Goal: Transaction & Acquisition: Purchase product/service

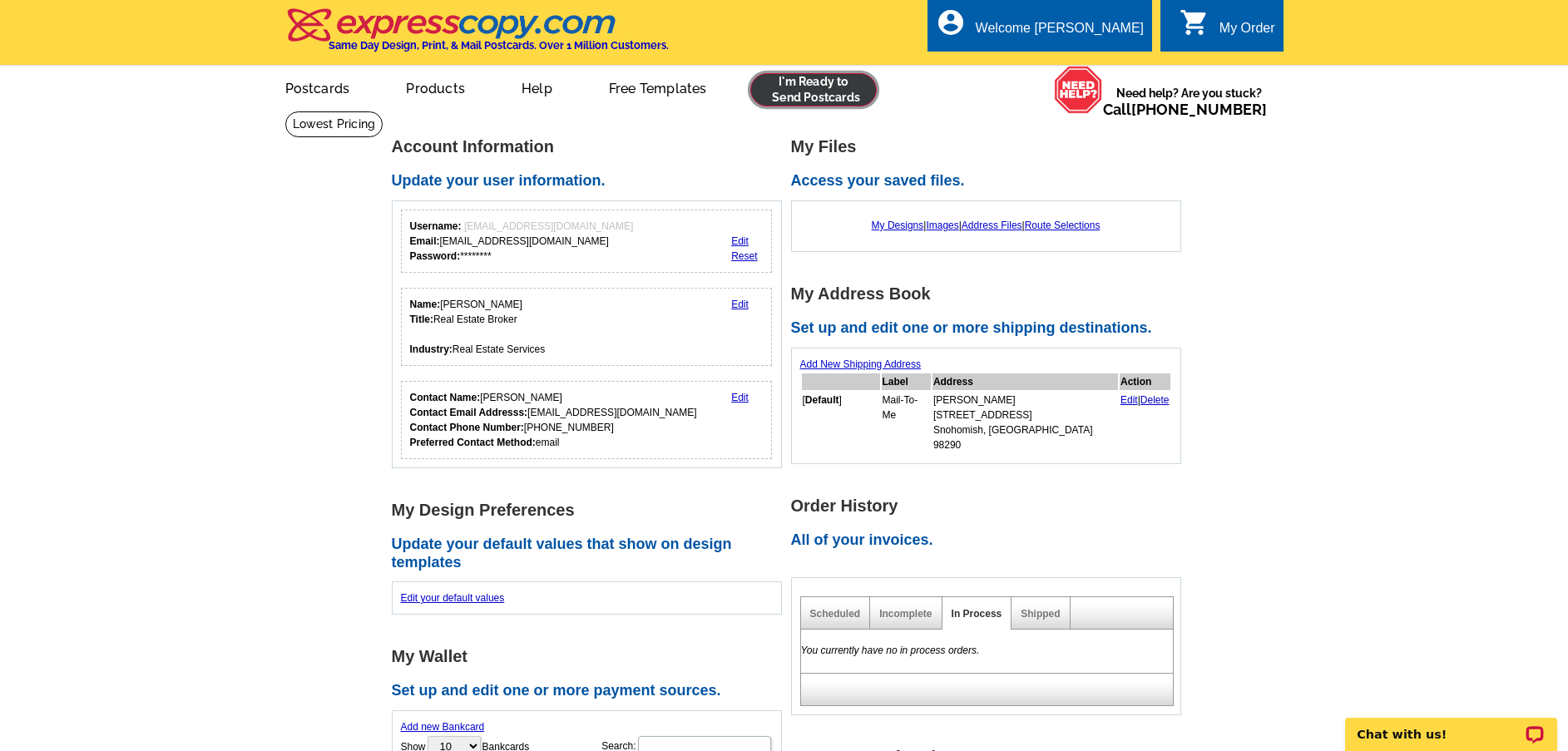
click at [835, 90] on link at bounding box center [814, 89] width 127 height 34
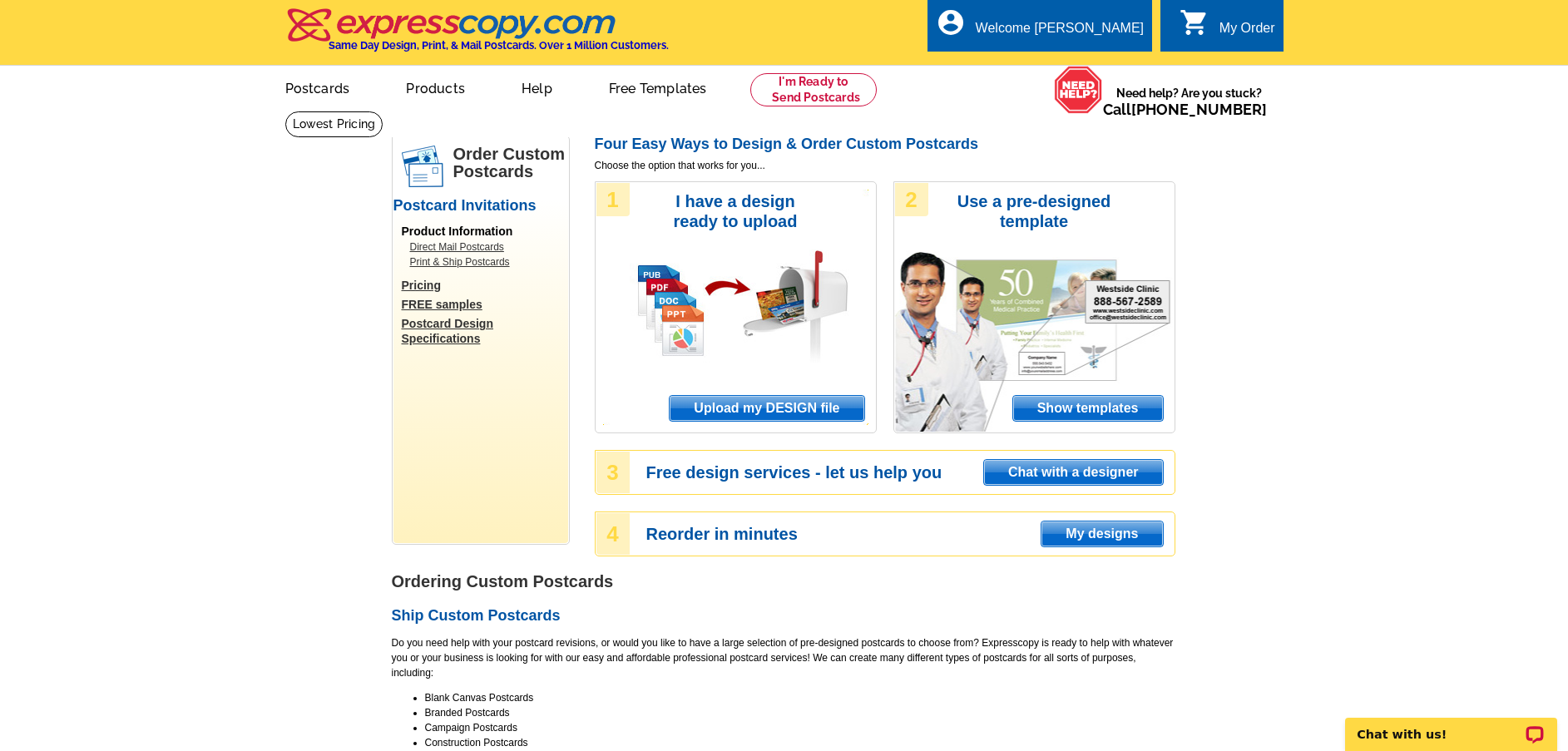
click at [763, 412] on span "Upload my DESIGN file" at bounding box center [766, 408] width 194 height 25
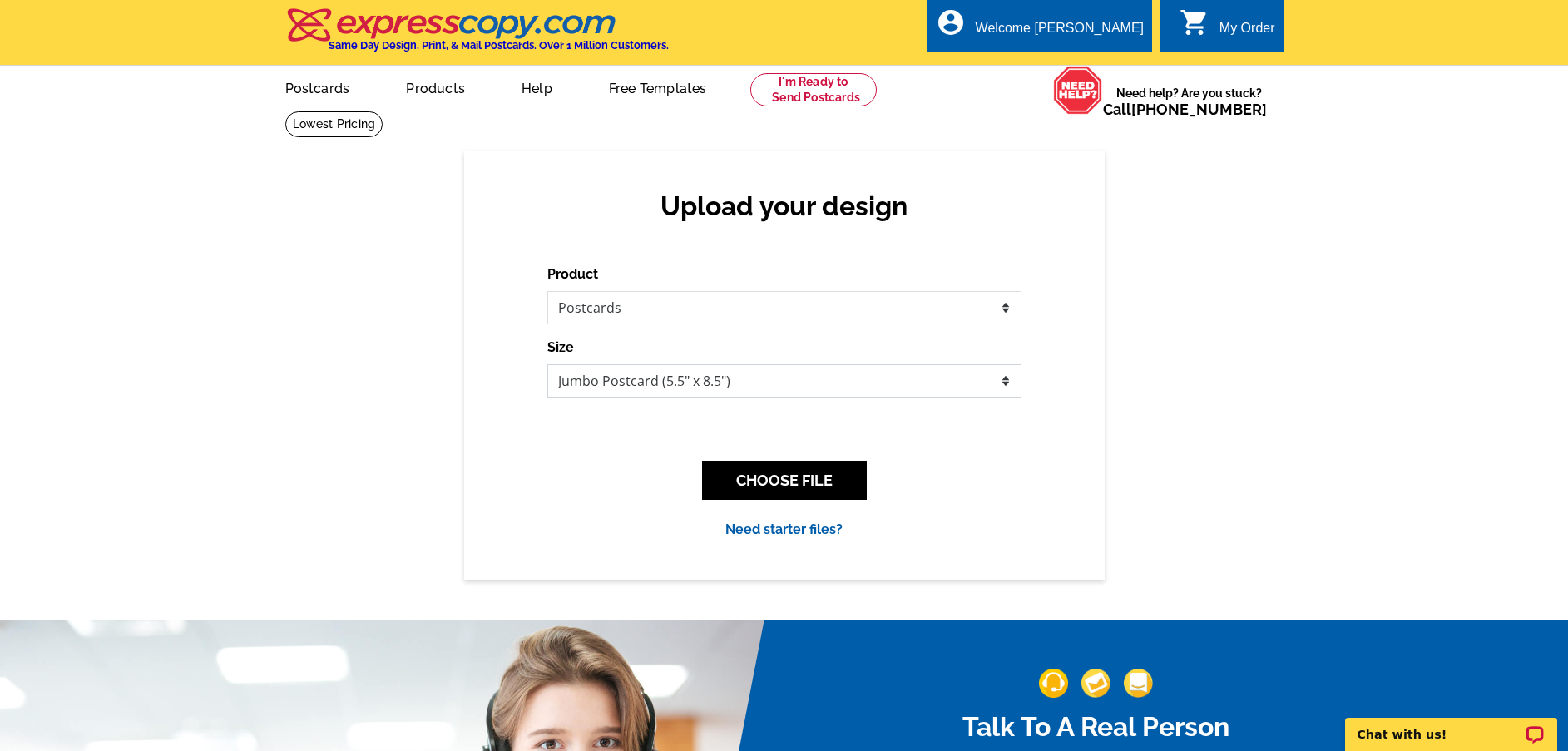
click at [756, 382] on select "Jumbo Postcard (5.5" x 8.5") Regular Postcard (4.25" x 5.6") Panoramic Postcard…" at bounding box center [784, 381] width 474 height 34
select select "1"
click at [547, 365] on select "Jumbo Postcard (5.5" x 8.5") Regular Postcard (4.25" x 5.6") Panoramic Postcard…" at bounding box center [784, 381] width 474 height 34
click at [835, 486] on button "CHOOSE FILE" at bounding box center [784, 480] width 165 height 39
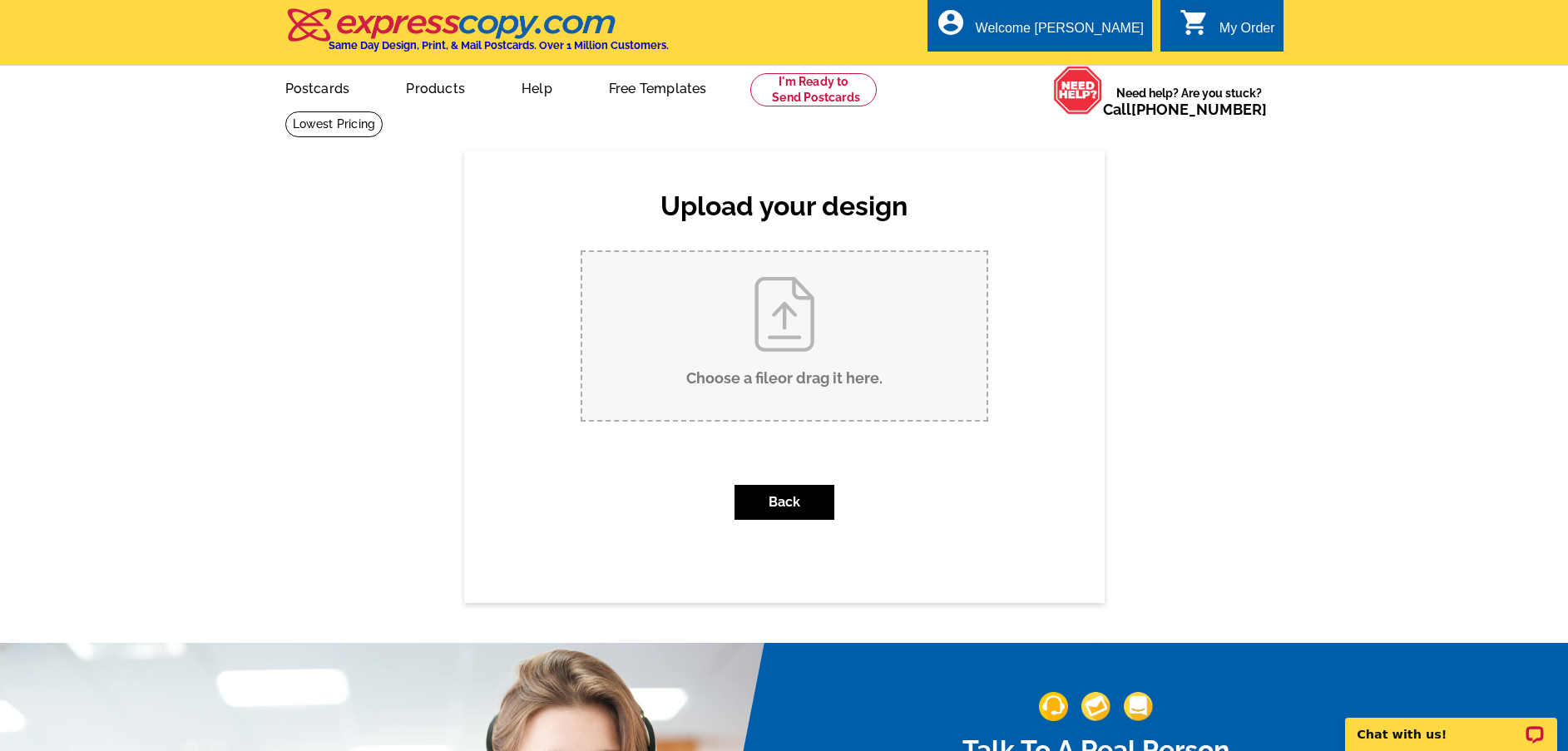
click at [750, 356] on input "Choose a file or drag it here ." at bounding box center [784, 336] width 404 height 168
type input "C:\fakepath\Tourtellot Postcard.pub"
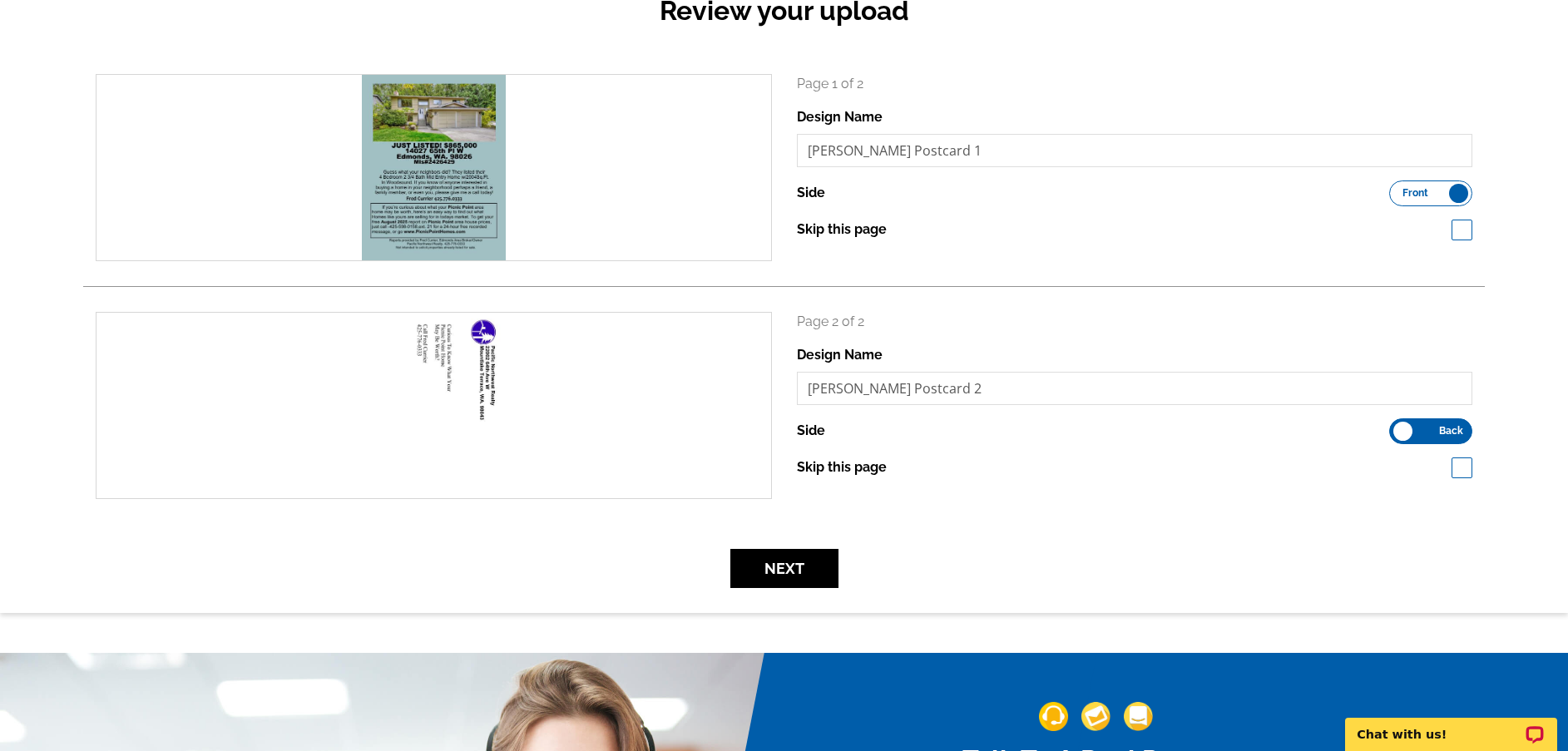
scroll to position [333, 0]
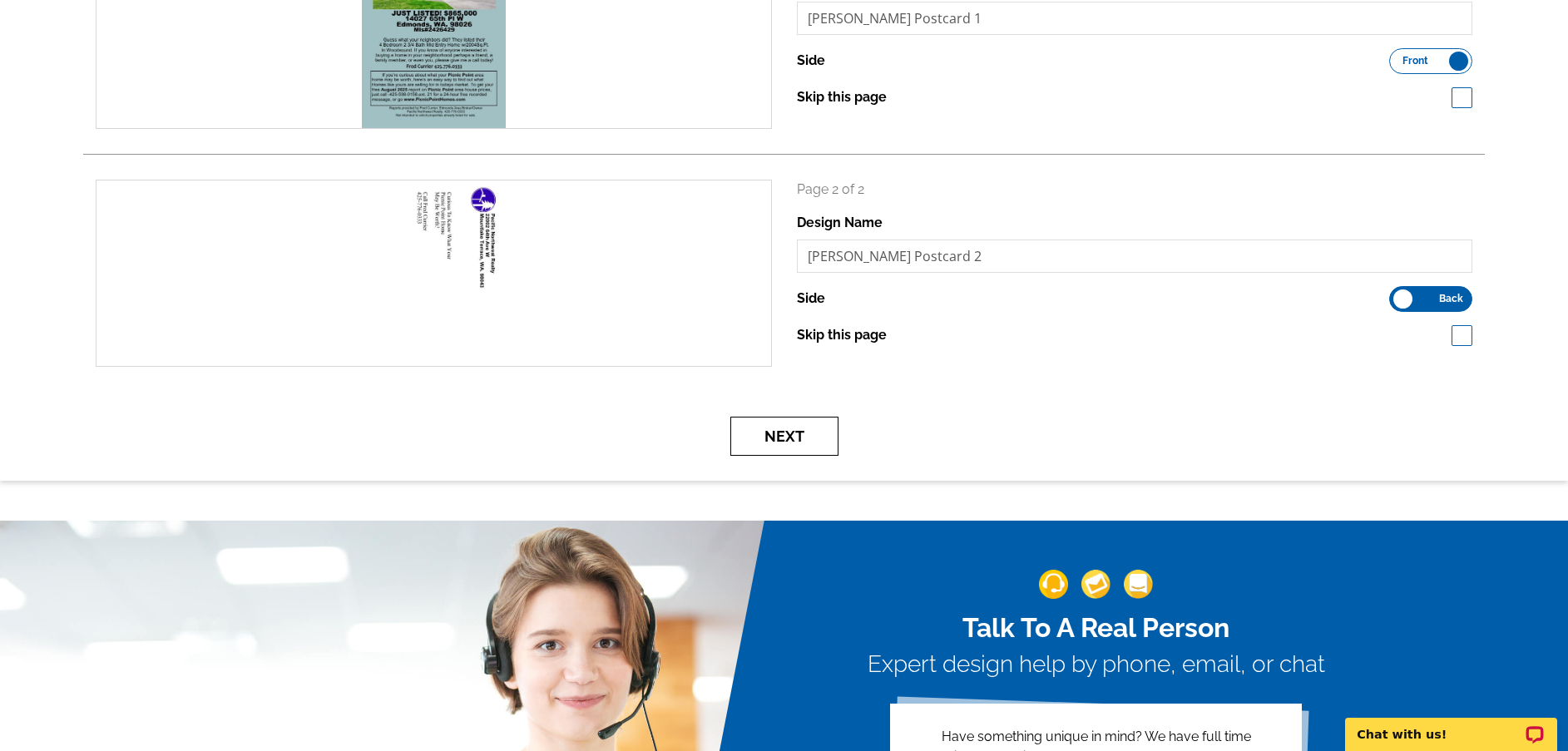
click at [767, 439] on button "Next" at bounding box center [784, 436] width 108 height 39
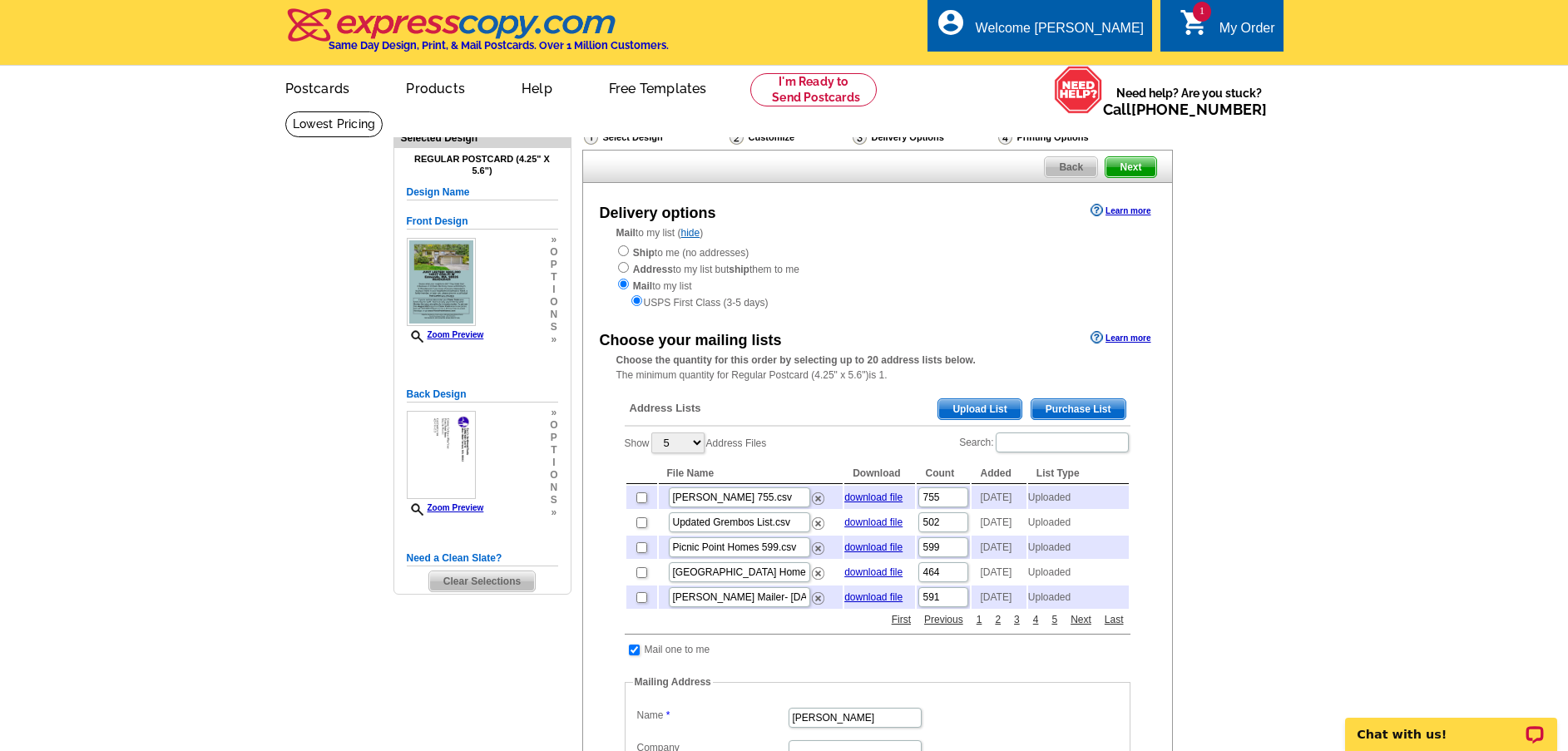
click at [987, 409] on span "Upload List" at bounding box center [979, 410] width 82 height 20
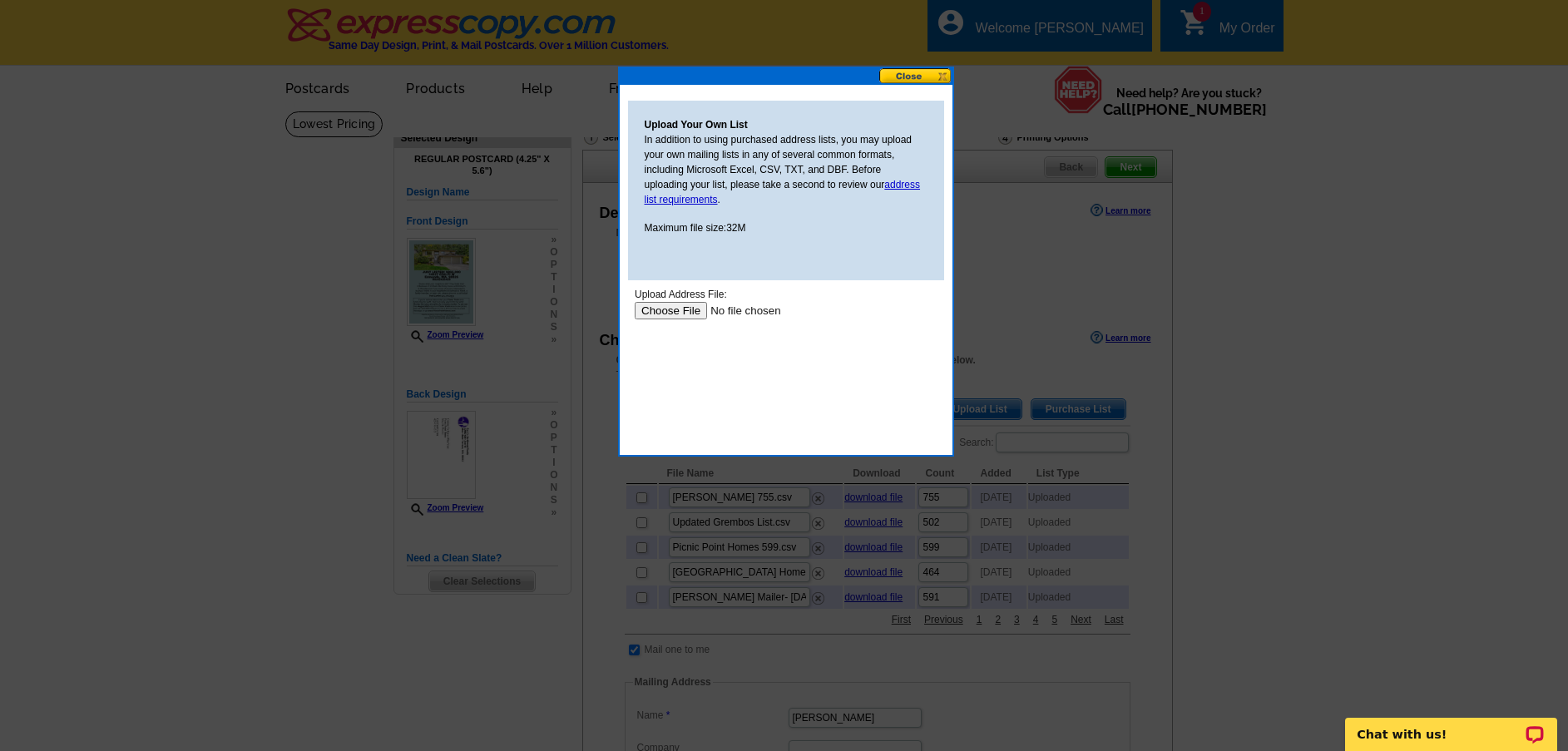
click at [683, 303] on input "file" at bounding box center [738, 310] width 210 height 17
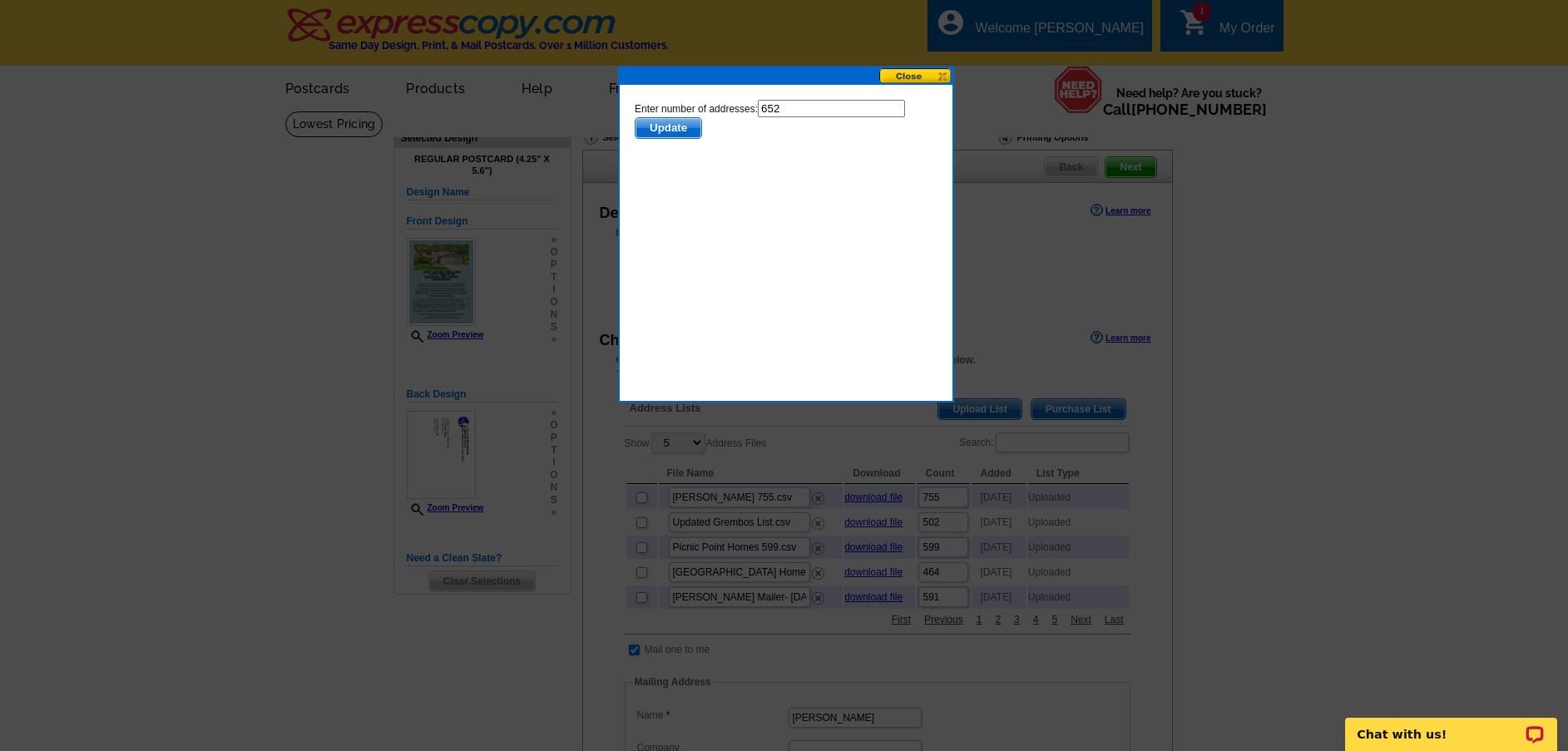
click at [667, 125] on span "Update" at bounding box center [667, 128] width 66 height 20
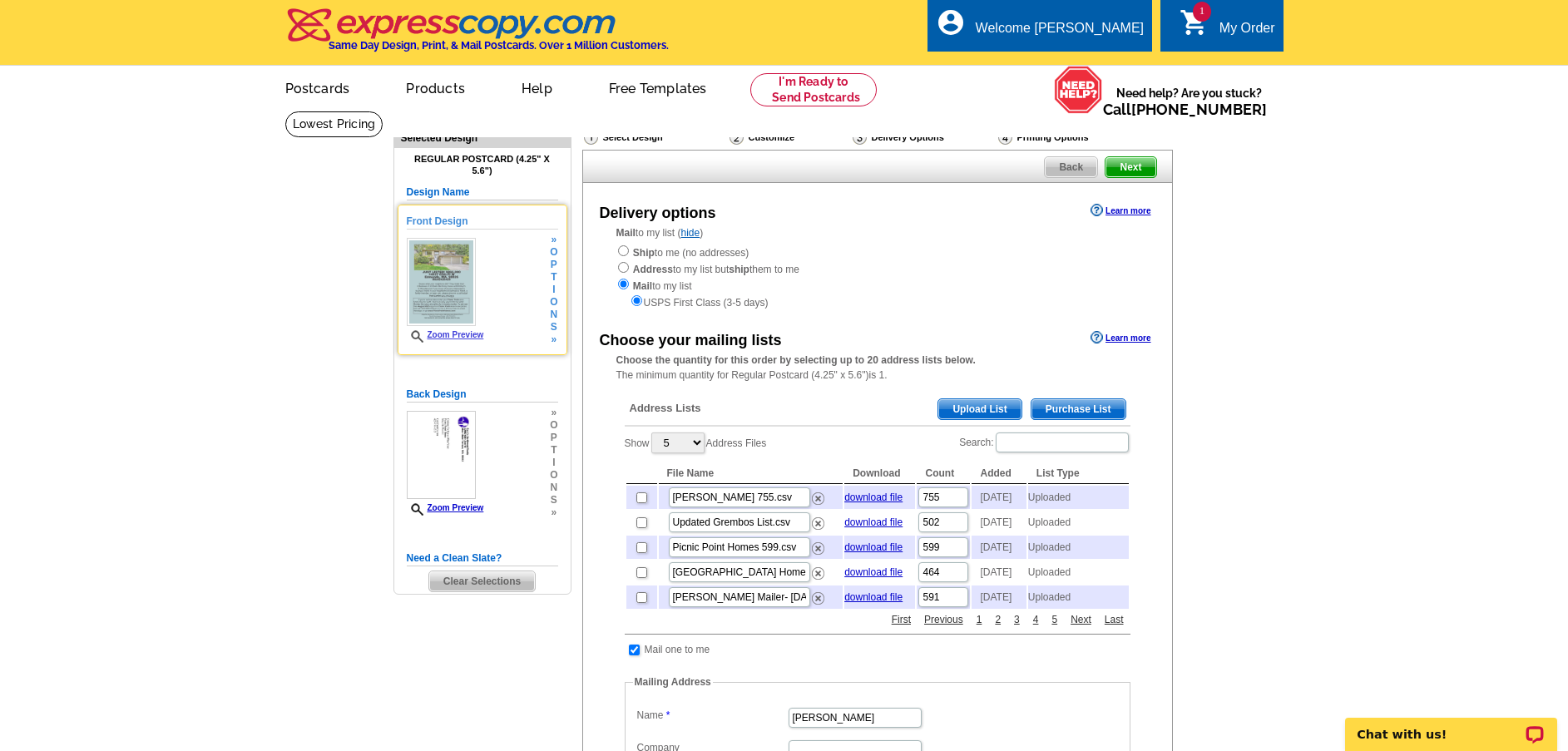
click at [449, 281] on img at bounding box center [441, 281] width 69 height 88
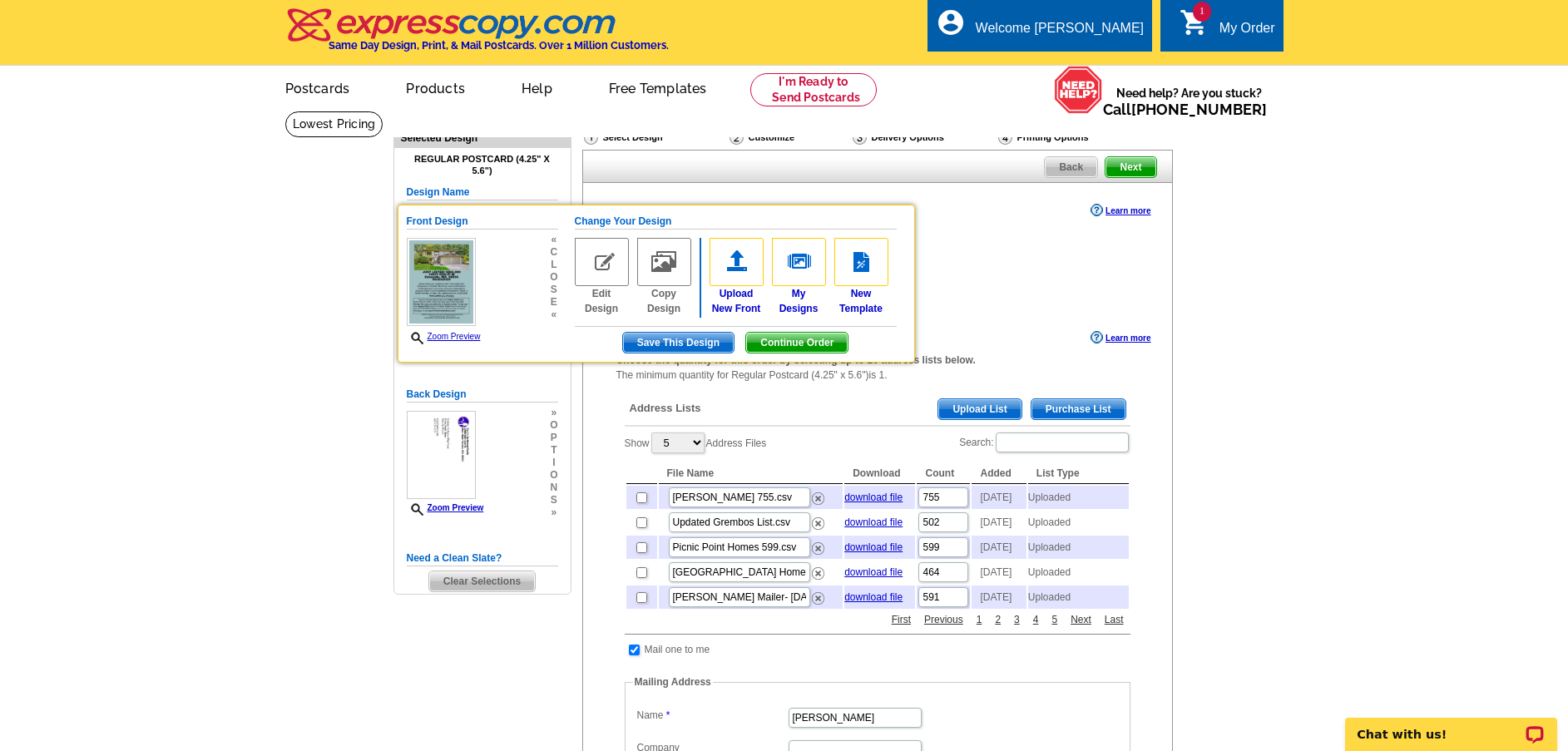
click at [163, 276] on main "Need Help? call 800-260-5887, chat with support, or have our designers make som…" at bounding box center [784, 655] width 1568 height 1087
click at [1125, 167] on span "Next" at bounding box center [1130, 167] width 50 height 20
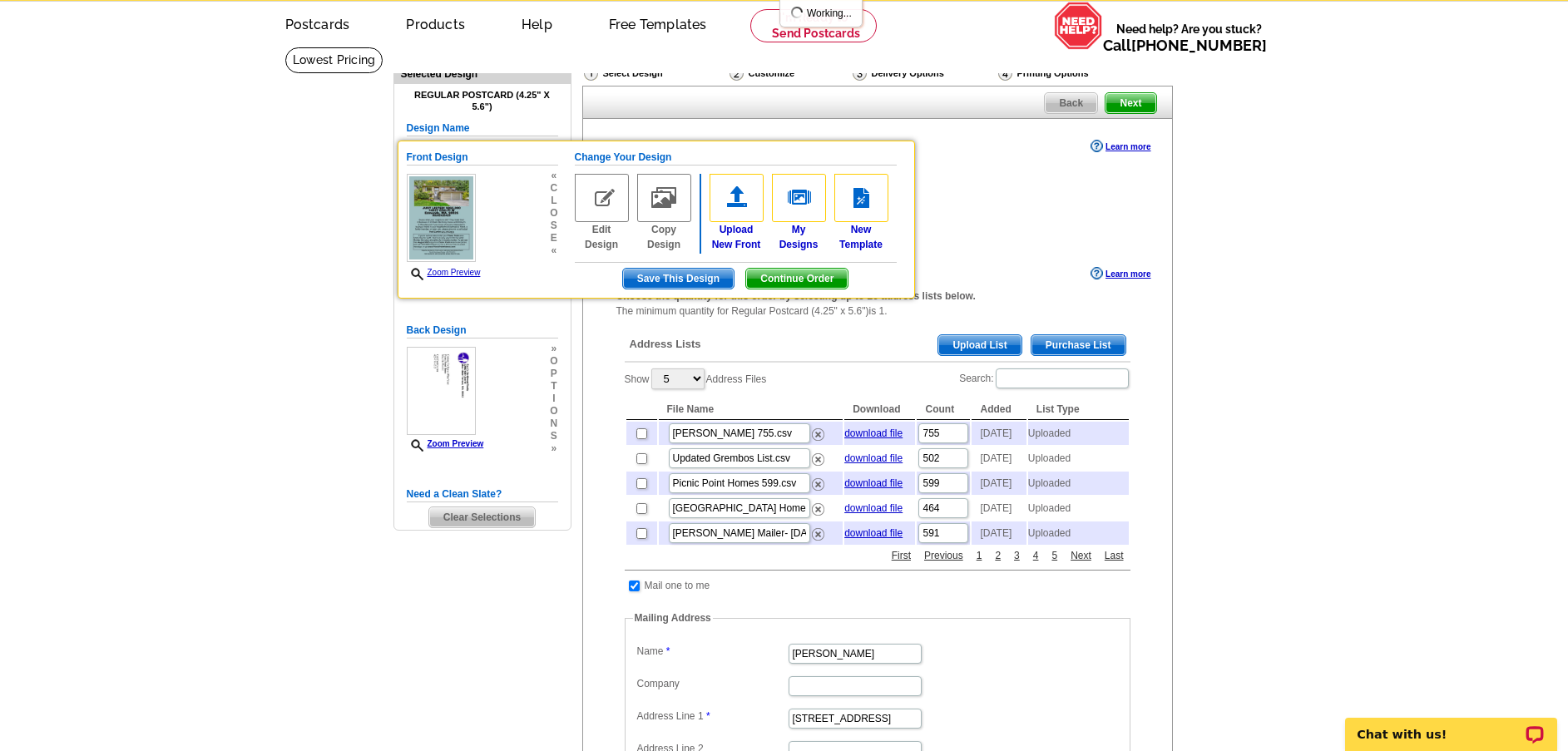
scroll to position [83, 0]
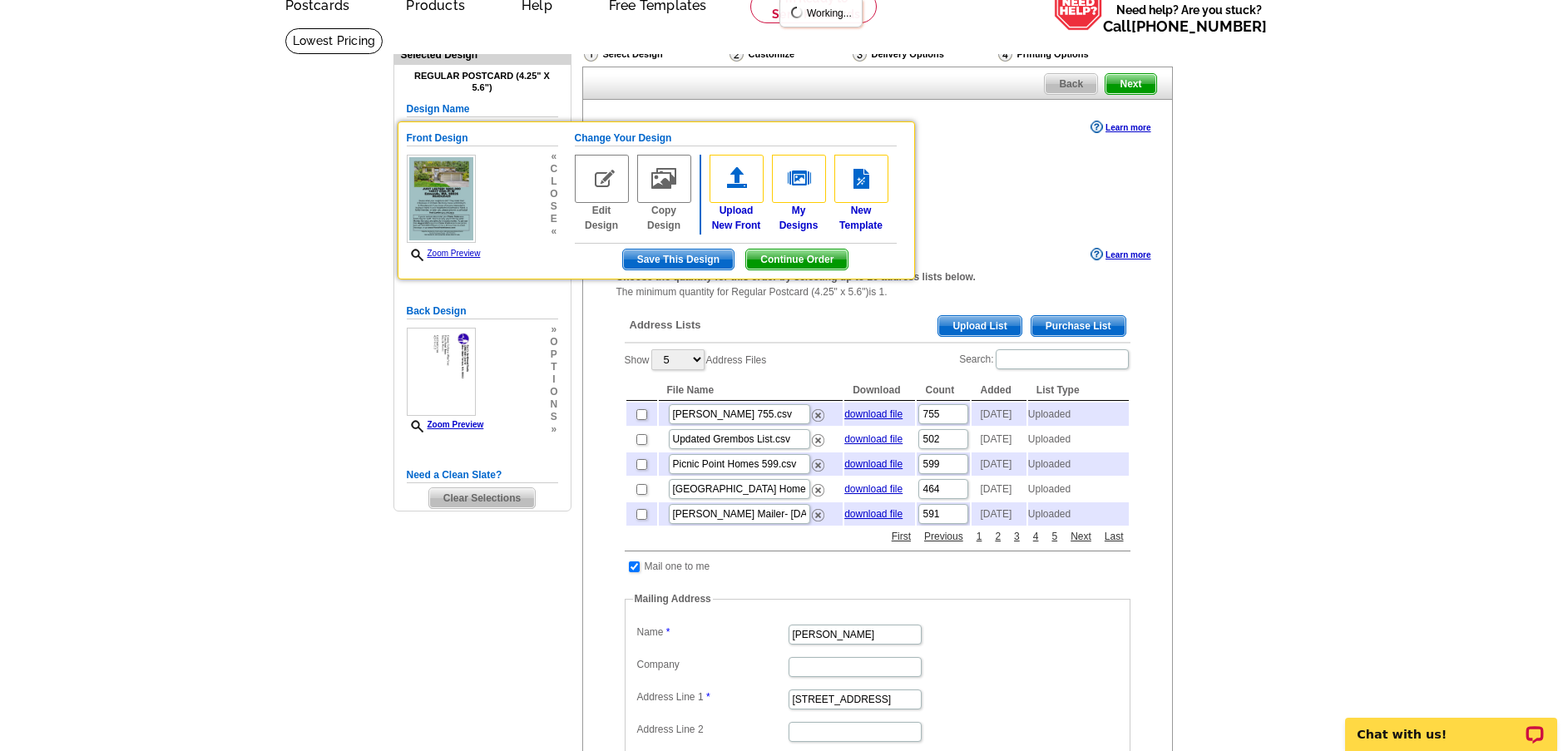
click at [1309, 231] on main "Need Help? call 800-260-5887, chat with support, or have our designers make som…" at bounding box center [784, 571] width 1568 height 1087
click at [987, 329] on span "Upload List" at bounding box center [979, 326] width 82 height 20
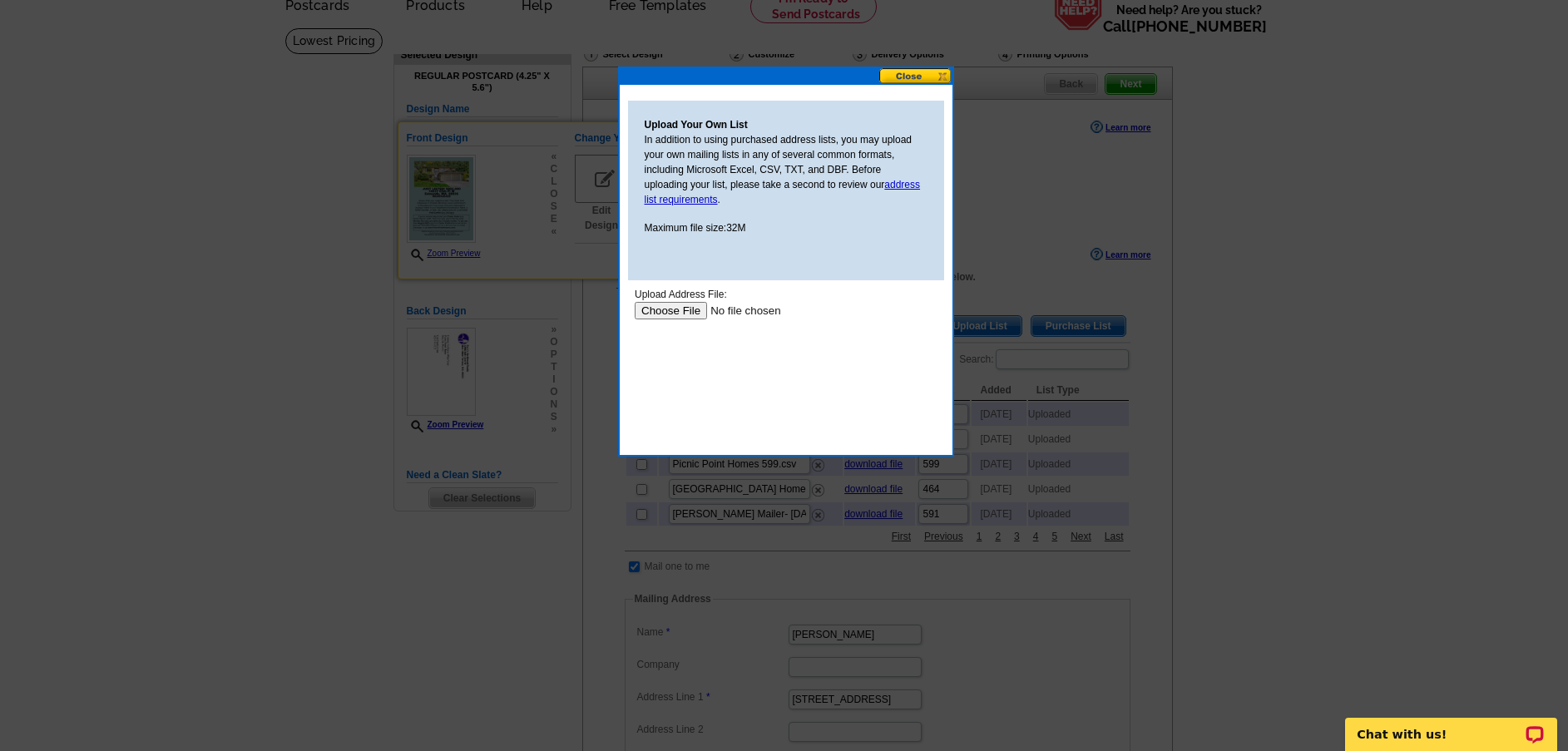
scroll to position [0, 0]
drag, startPoint x: 710, startPoint y: 317, endPoint x: 681, endPoint y: 311, distance: 29.6
click at [681, 311] on input "file" at bounding box center [738, 310] width 210 height 17
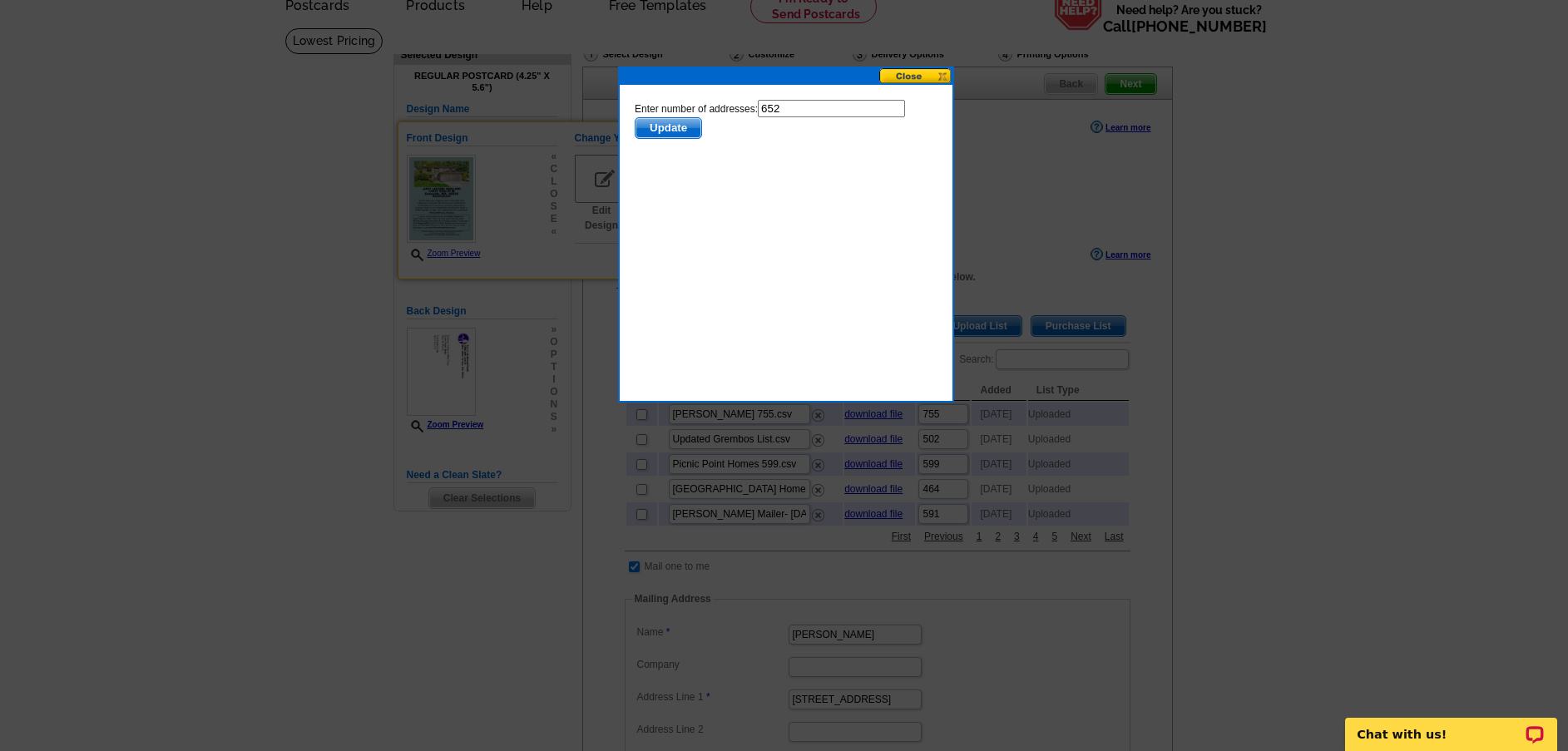
click at [662, 128] on span "Update" at bounding box center [667, 128] width 66 height 20
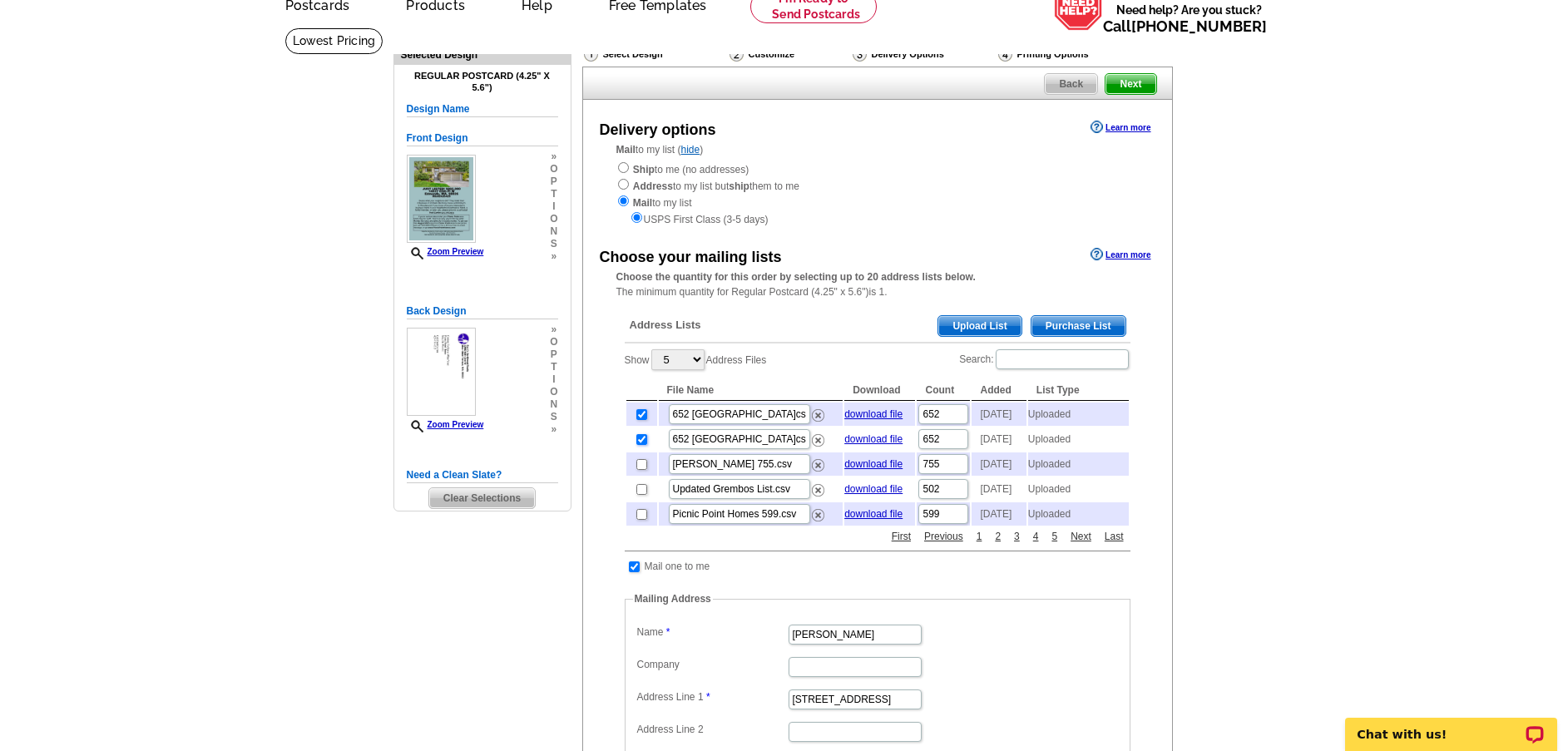
click at [641, 445] on input "checkbox" at bounding box center [642, 440] width 11 height 11
checkbox input "false"
click at [1137, 87] on span "Next" at bounding box center [1130, 84] width 50 height 20
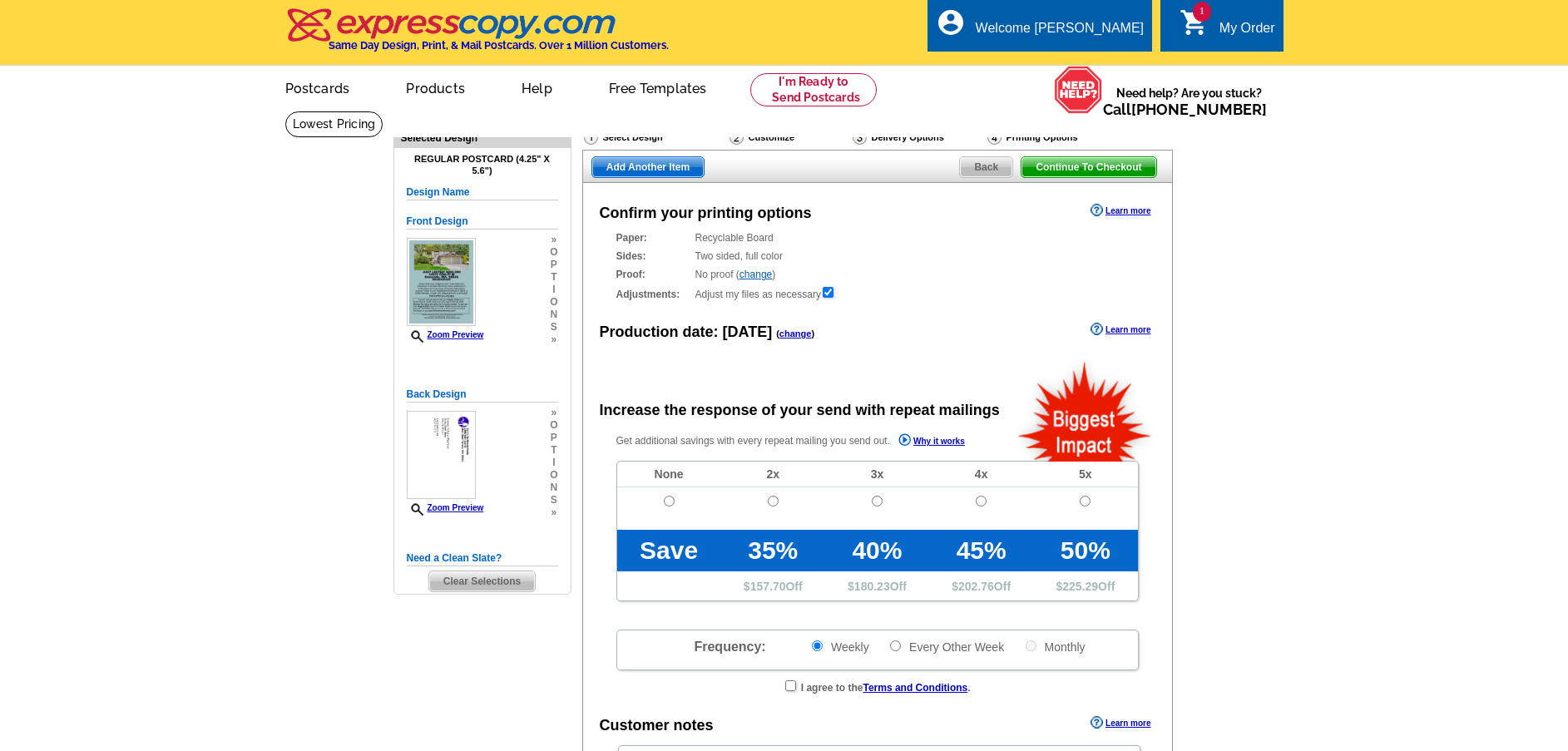
radio input "false"
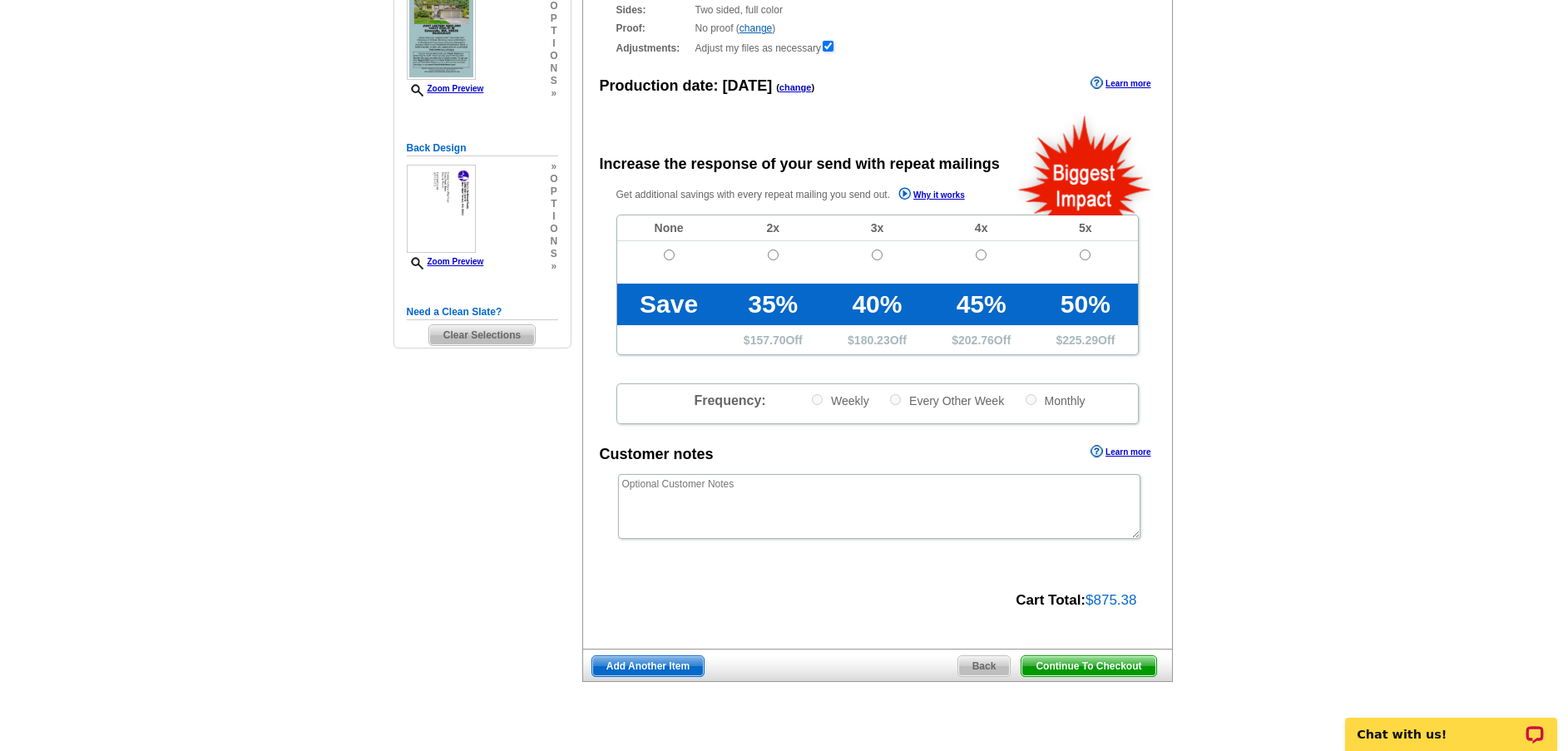
scroll to position [249, 0]
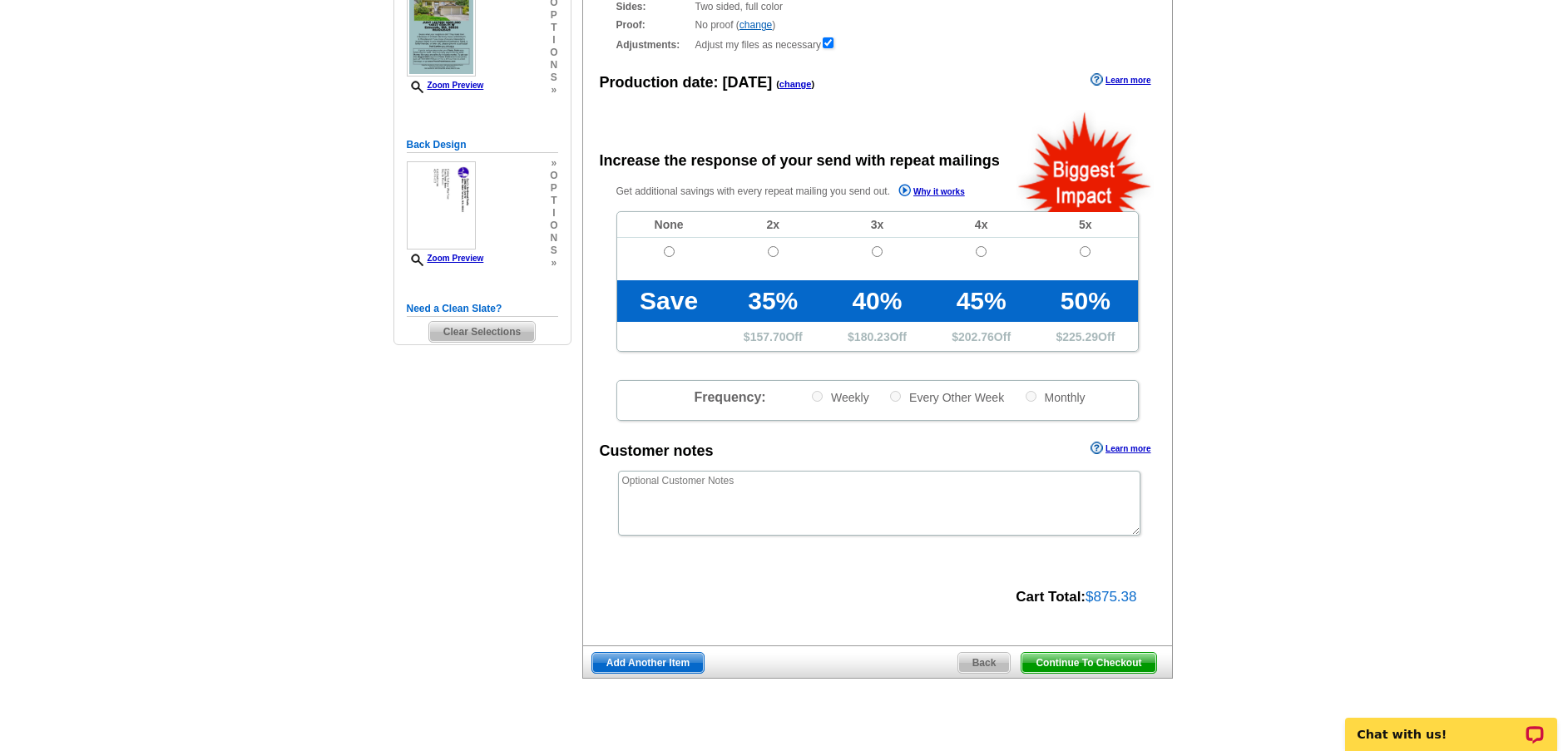
click at [1092, 659] on span "Continue To Checkout" at bounding box center [1087, 663] width 134 height 20
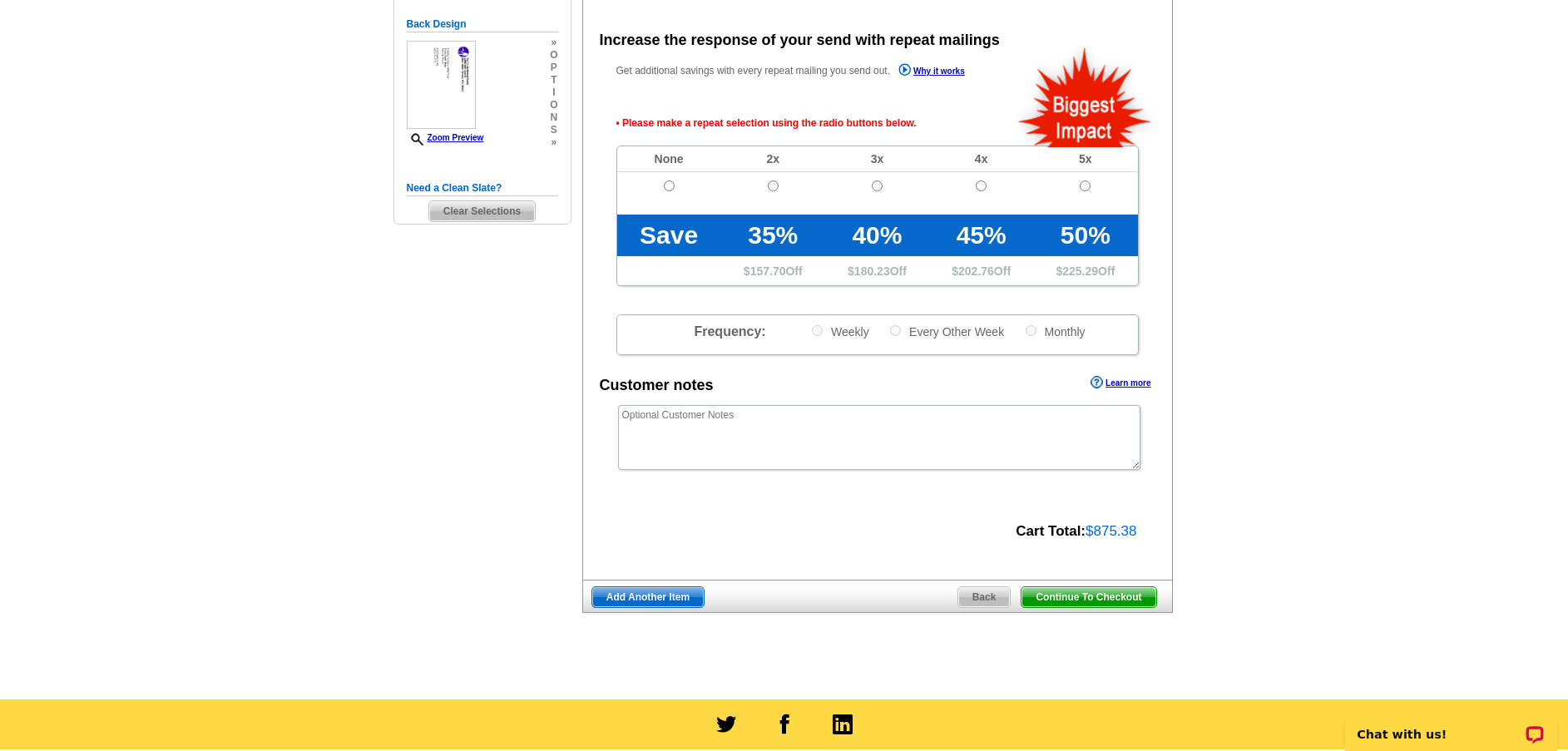
scroll to position [372, 0]
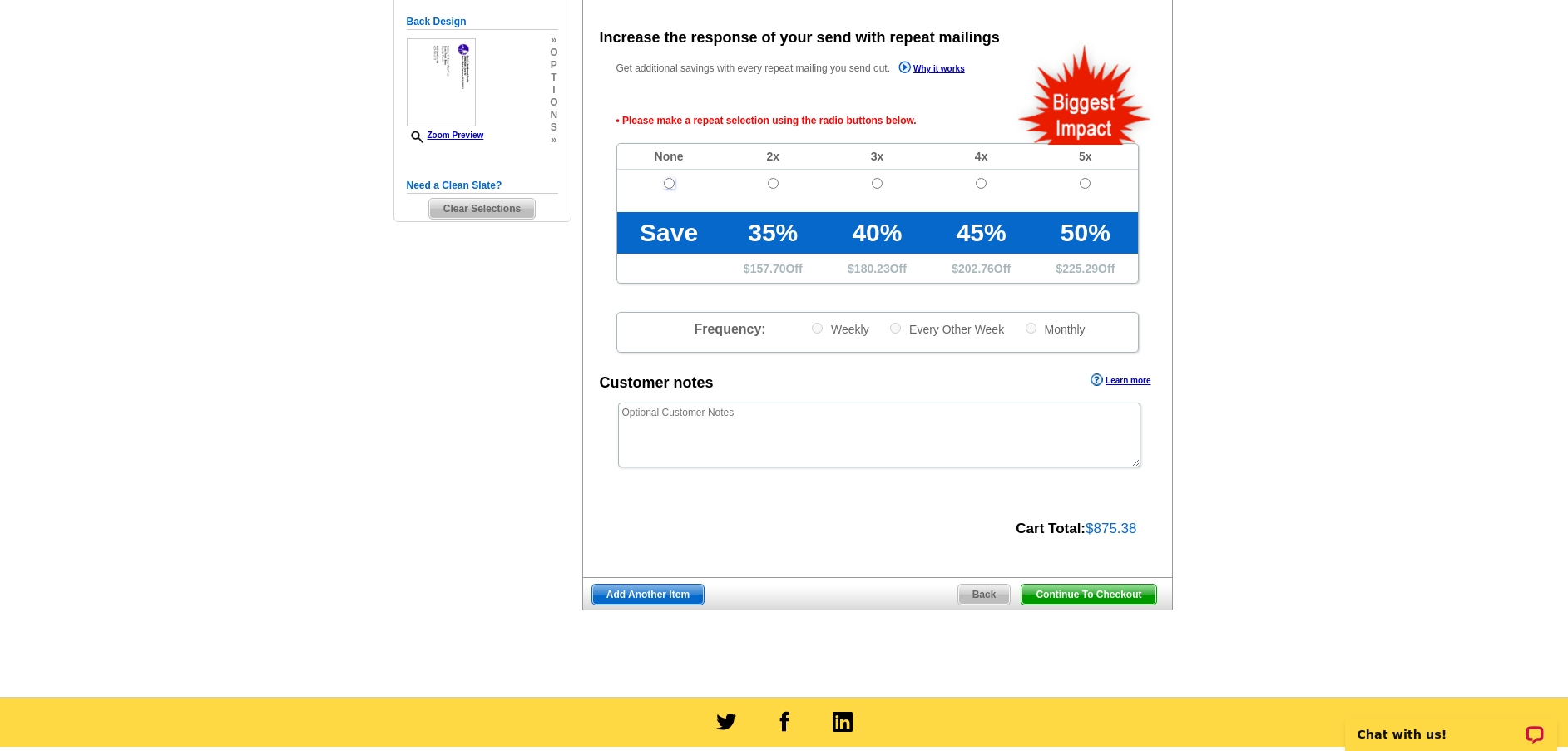
click at [670, 185] on input "radio" at bounding box center [669, 184] width 11 height 11
radio input "true"
click at [1105, 601] on span "Continue To Checkout" at bounding box center [1087, 594] width 134 height 20
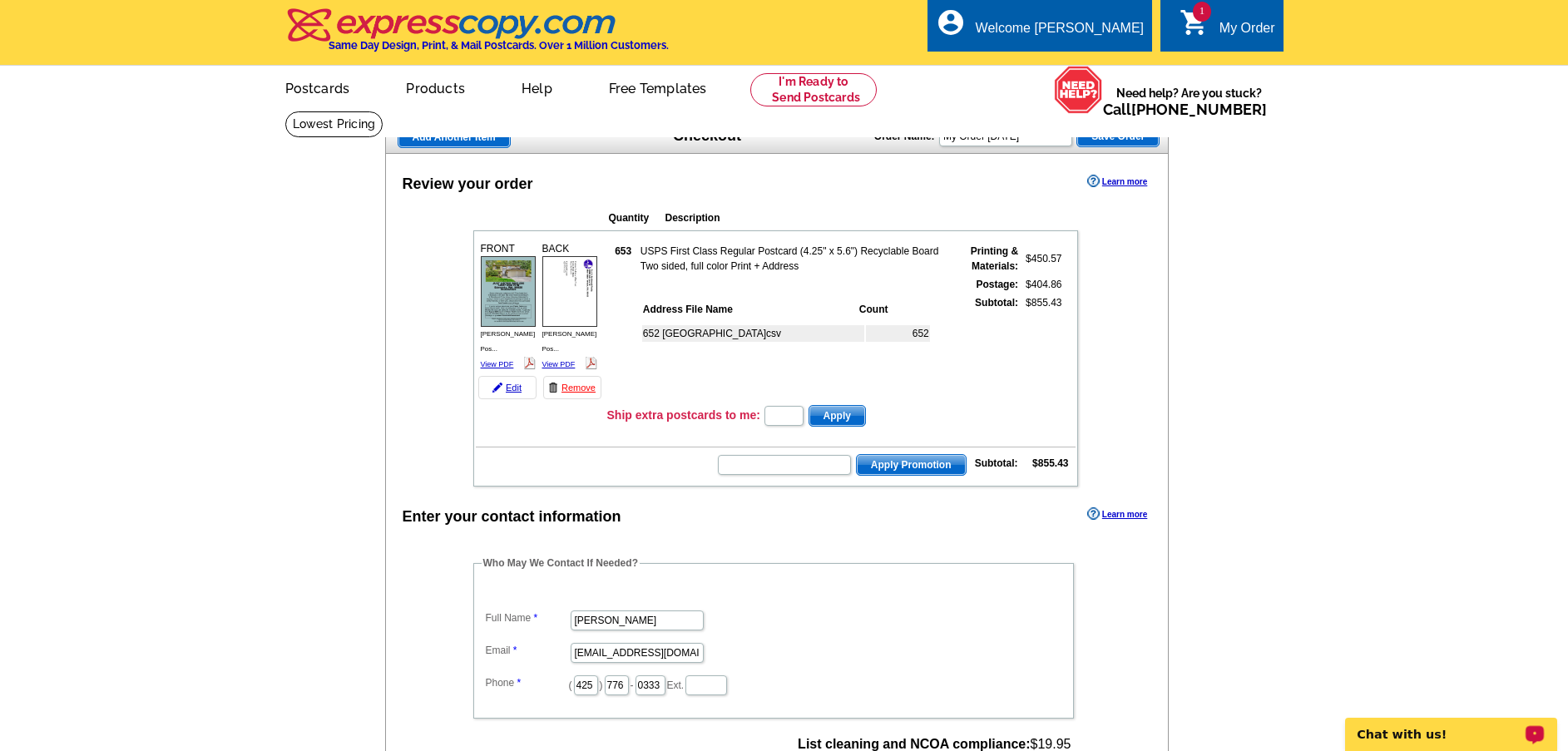
drag, startPoint x: 1428, startPoint y: 718, endPoint x: 1424, endPoint y: 735, distance: 17.5
click at [1424, 735] on p "Chat with us!" at bounding box center [1439, 735] width 165 height 14
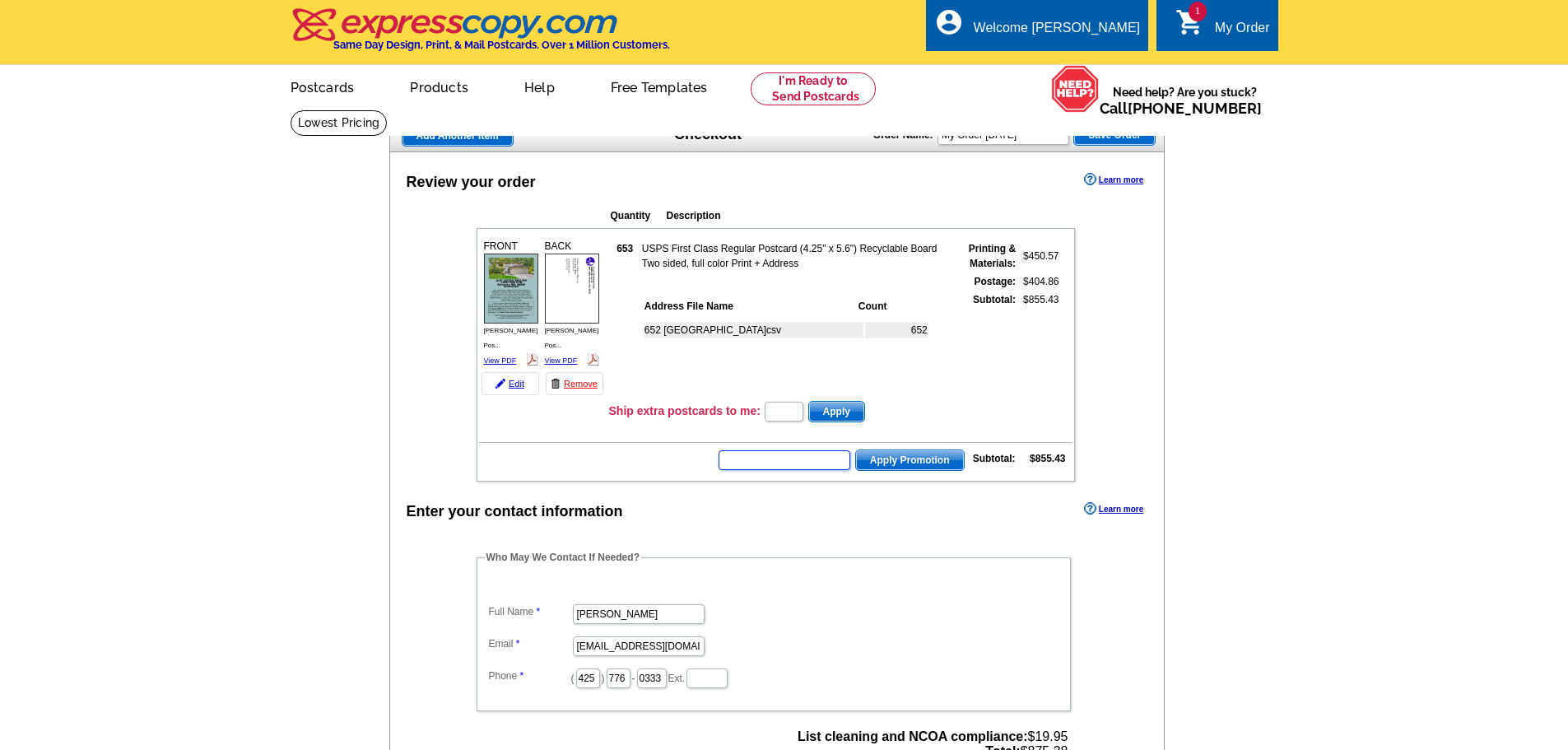
click at [807, 450] on input "text" at bounding box center [784, 460] width 131 height 20
type input "cc2330"
click at [931, 450] on span "Apply Promotion" at bounding box center [910, 460] width 108 height 20
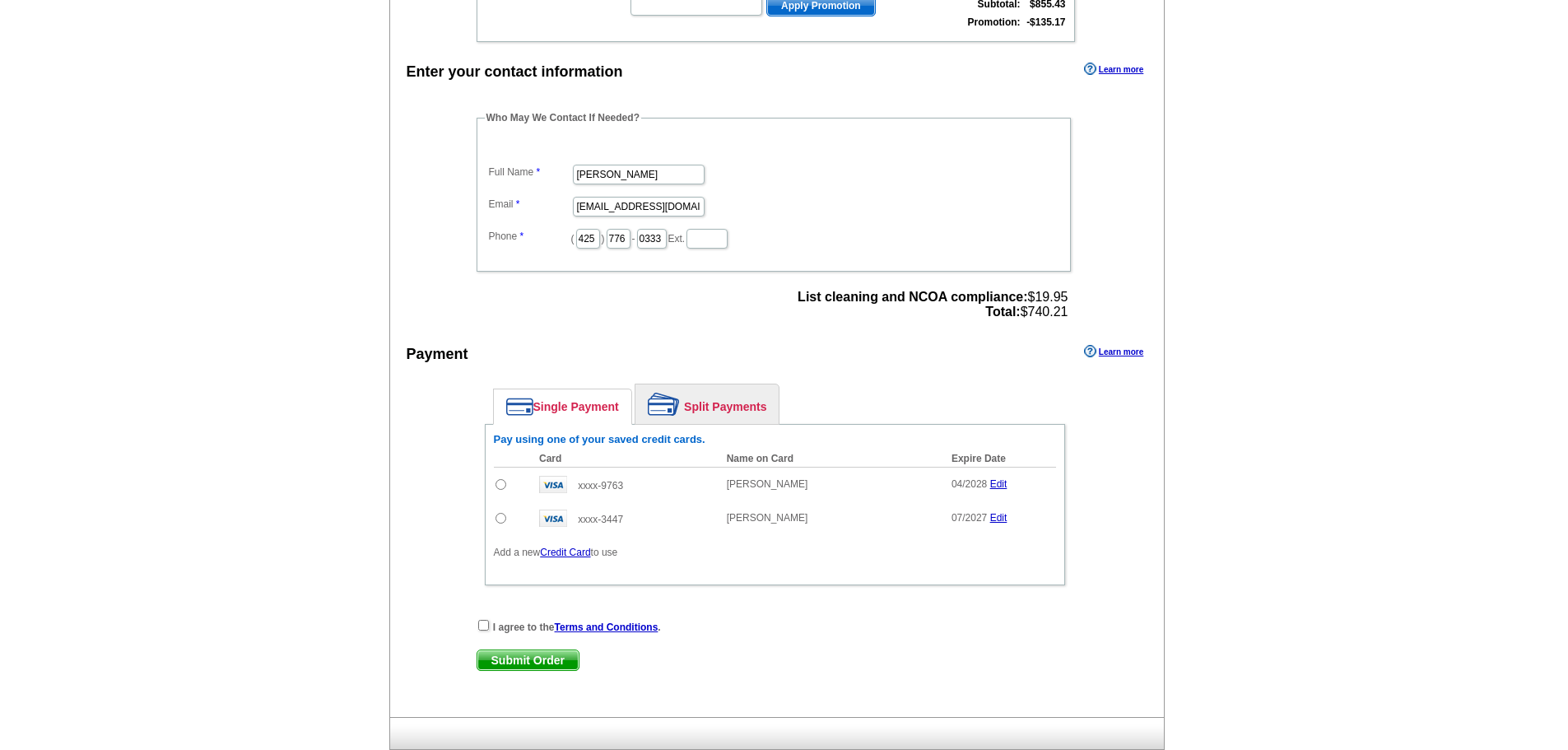
scroll to position [493, 0]
click at [498, 477] on input "radio" at bounding box center [501, 483] width 11 height 11
radio input "true"
click at [483, 618] on input "checkbox" at bounding box center [484, 623] width 11 height 11
checkbox input "true"
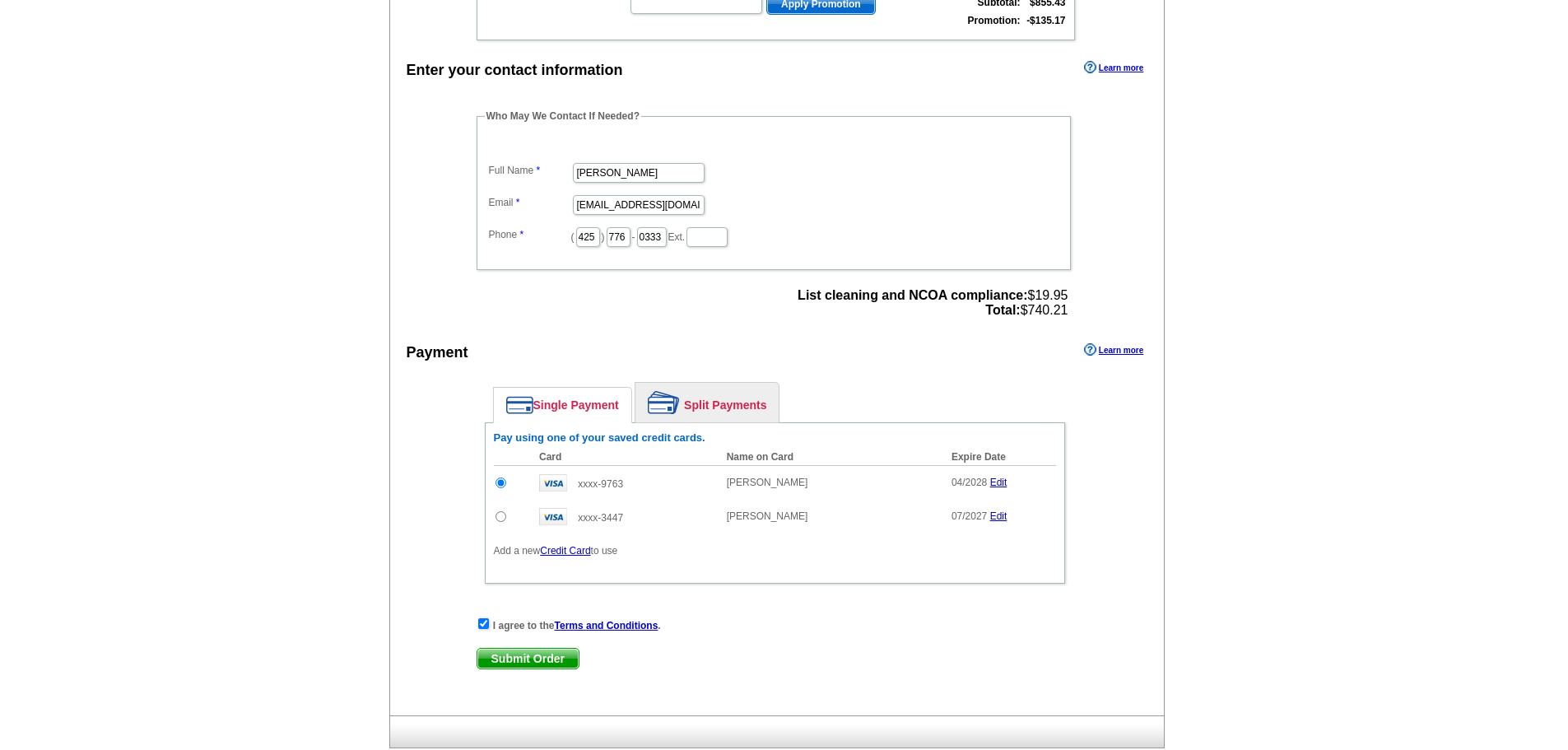
click at [527, 648] on span "Submit Order" at bounding box center [528, 658] width 101 height 20
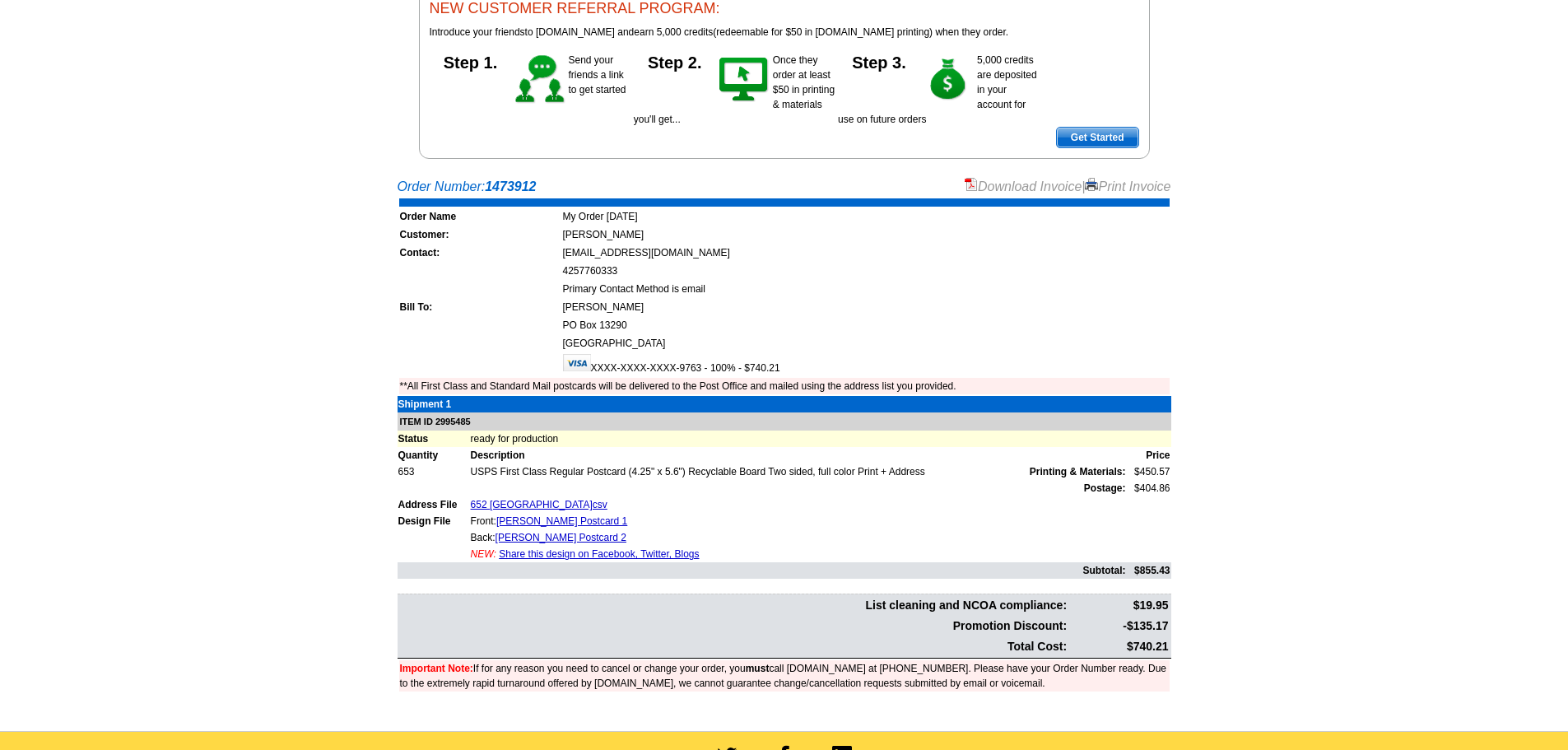
scroll to position [411, 0]
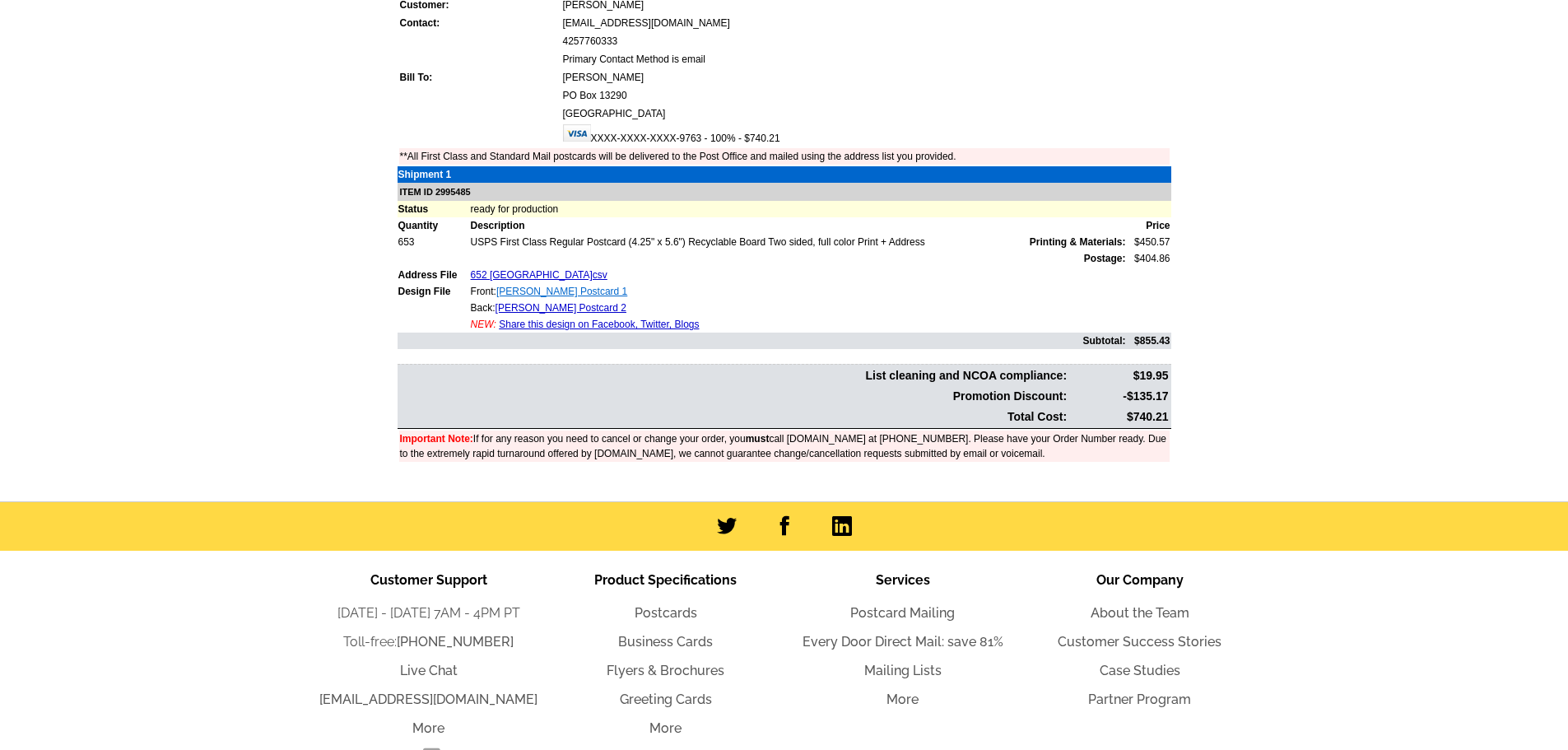
click at [537, 292] on link "Tourtellot Postcard 1" at bounding box center [561, 291] width 131 height 12
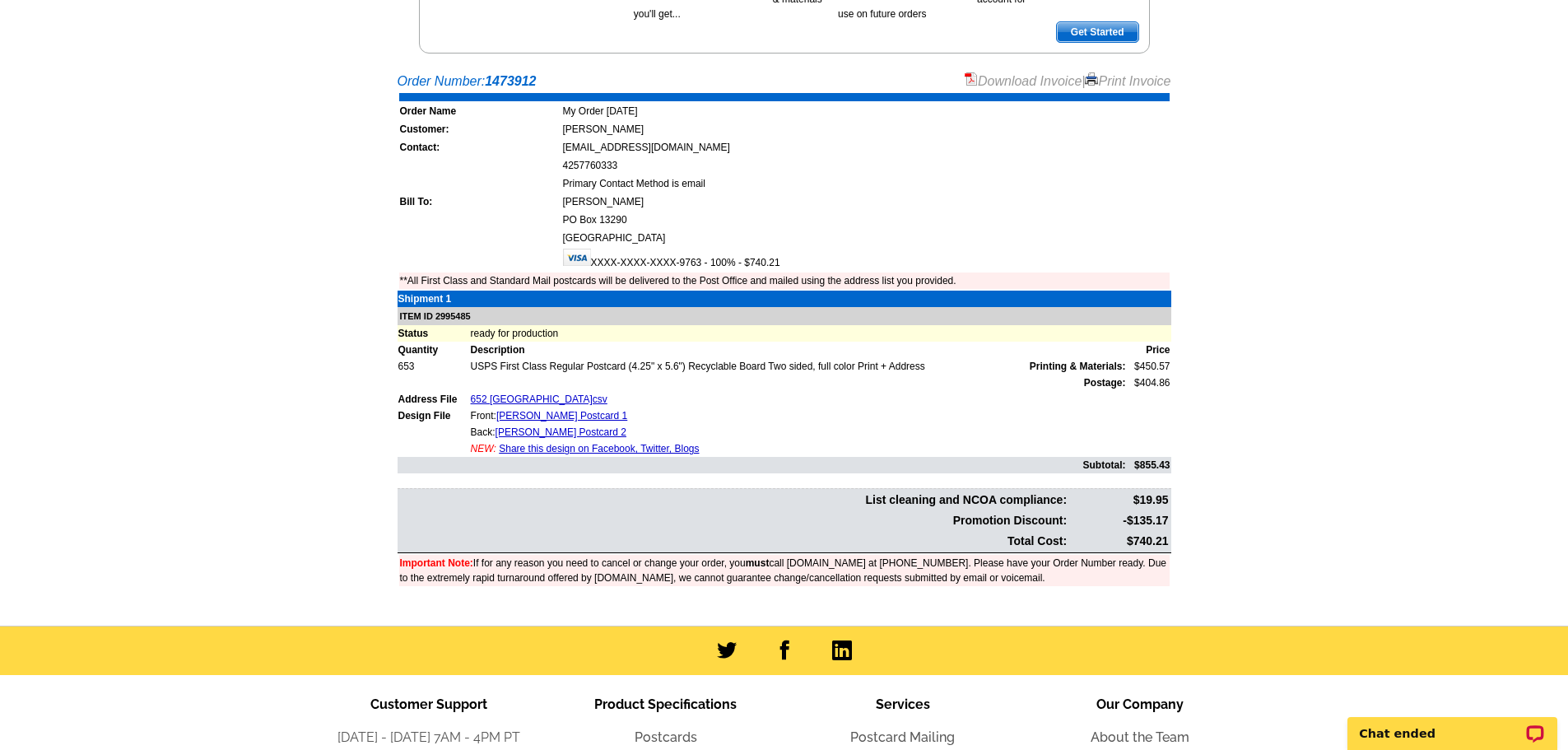
scroll to position [247, 0]
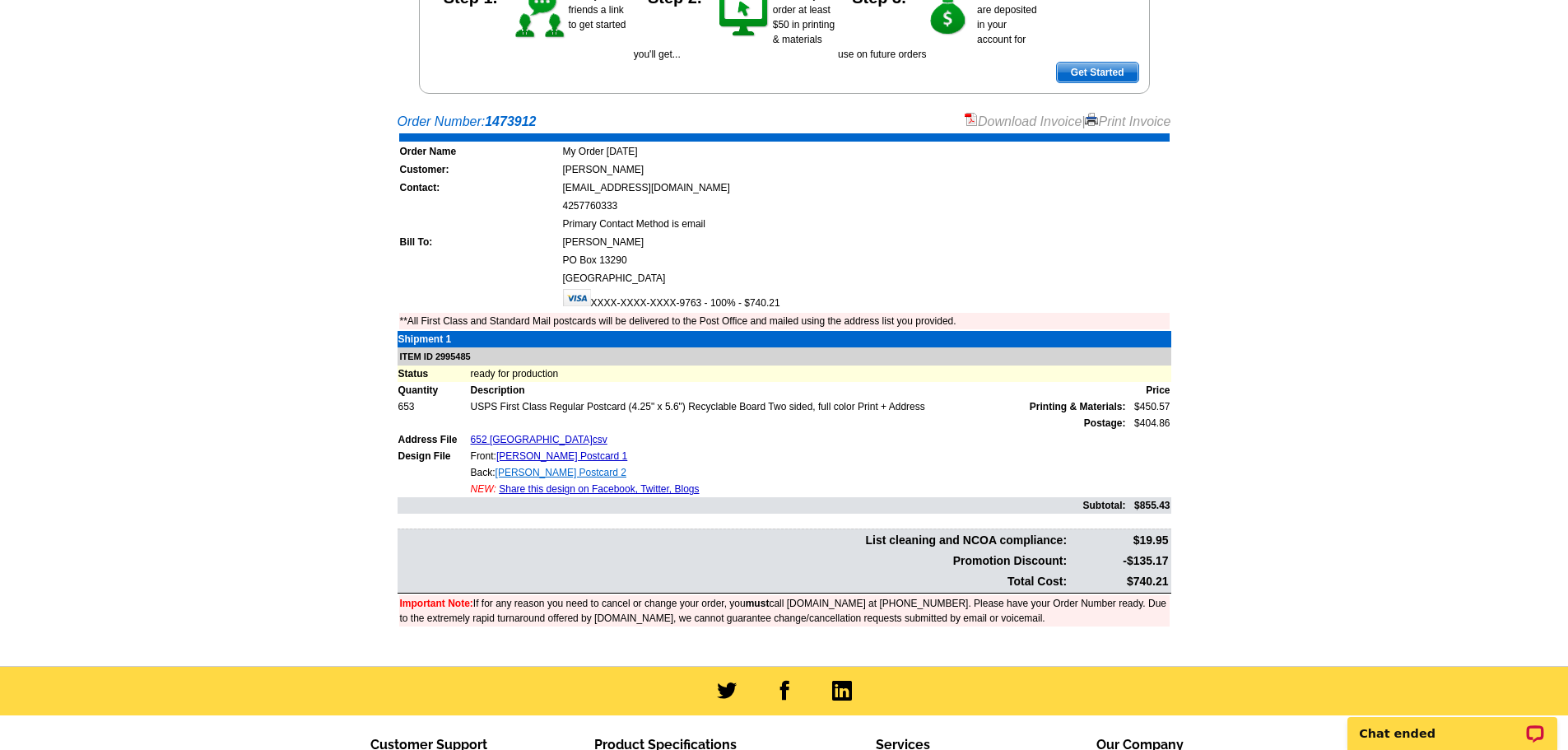
click at [542, 473] on link "Tourtellot Postcard 2" at bounding box center [560, 472] width 131 height 12
click at [231, 205] on main "Order Number: 1473912 Download Invoice | Print Invoice Order Name My Order 2025…" at bounding box center [784, 384] width 1568 height 563
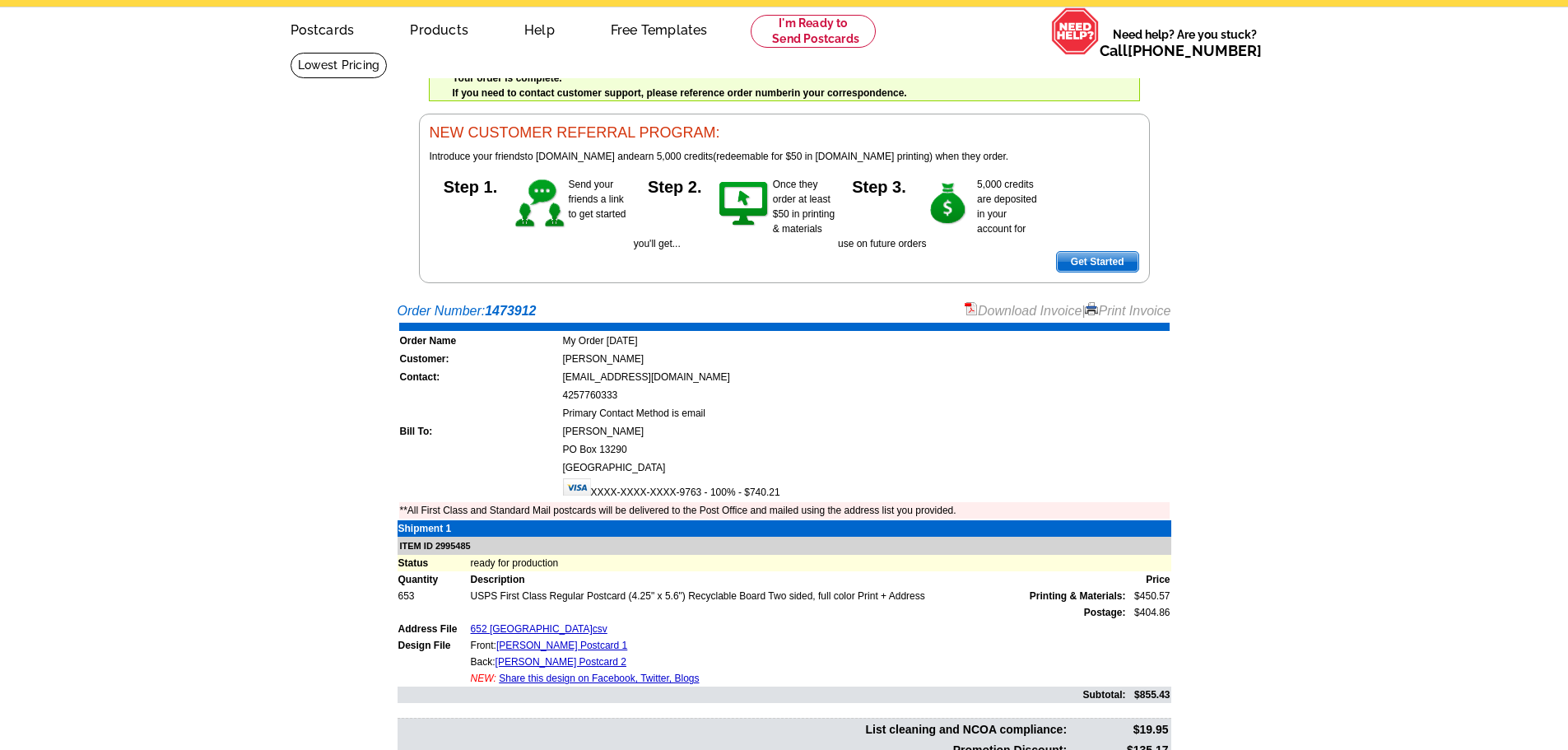
scroll to position [0, 0]
